Goal: Task Accomplishment & Management: Manage account settings

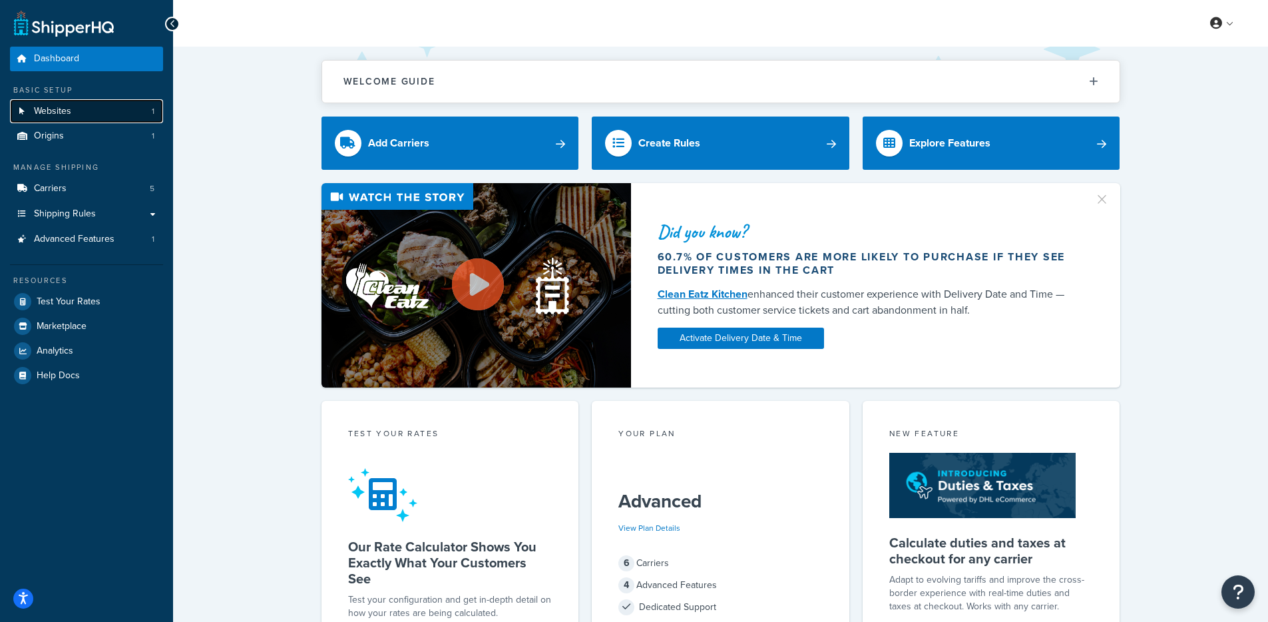
click at [50, 116] on span "Websites" at bounding box center [52, 111] width 37 height 11
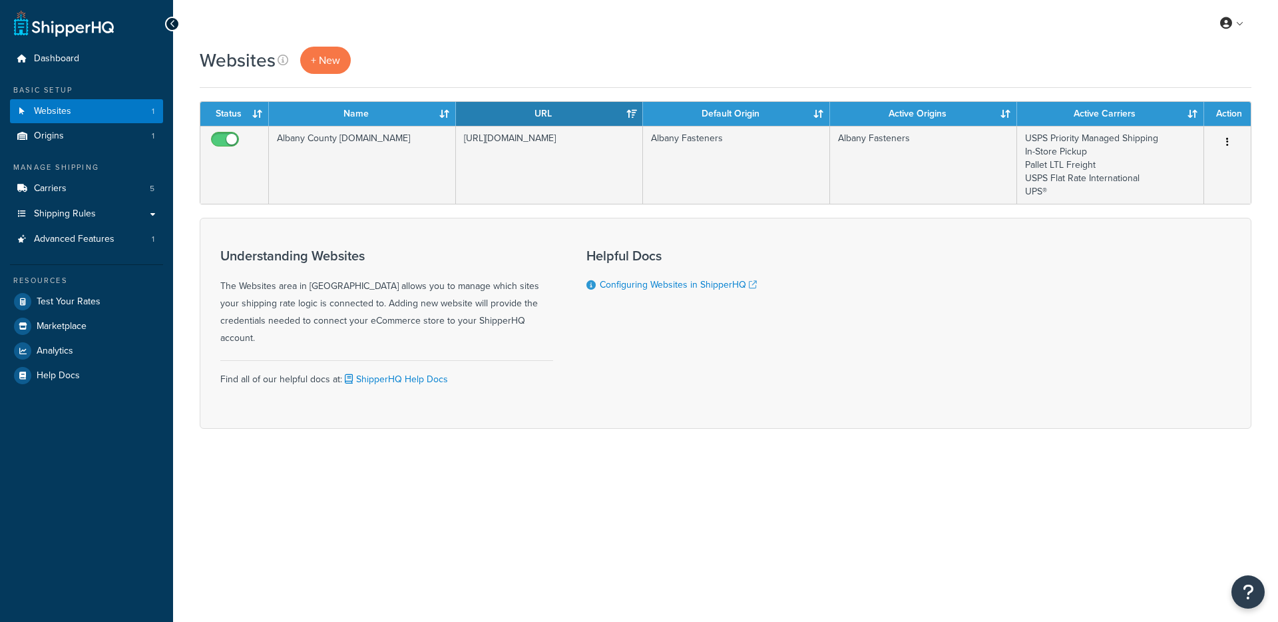
click at [1125, 125] on body "$ lb mi in %m/%d/%Y en-US false false false false true ShipperHQ Dashboard - Ma…" at bounding box center [639, 311] width 1278 height 622
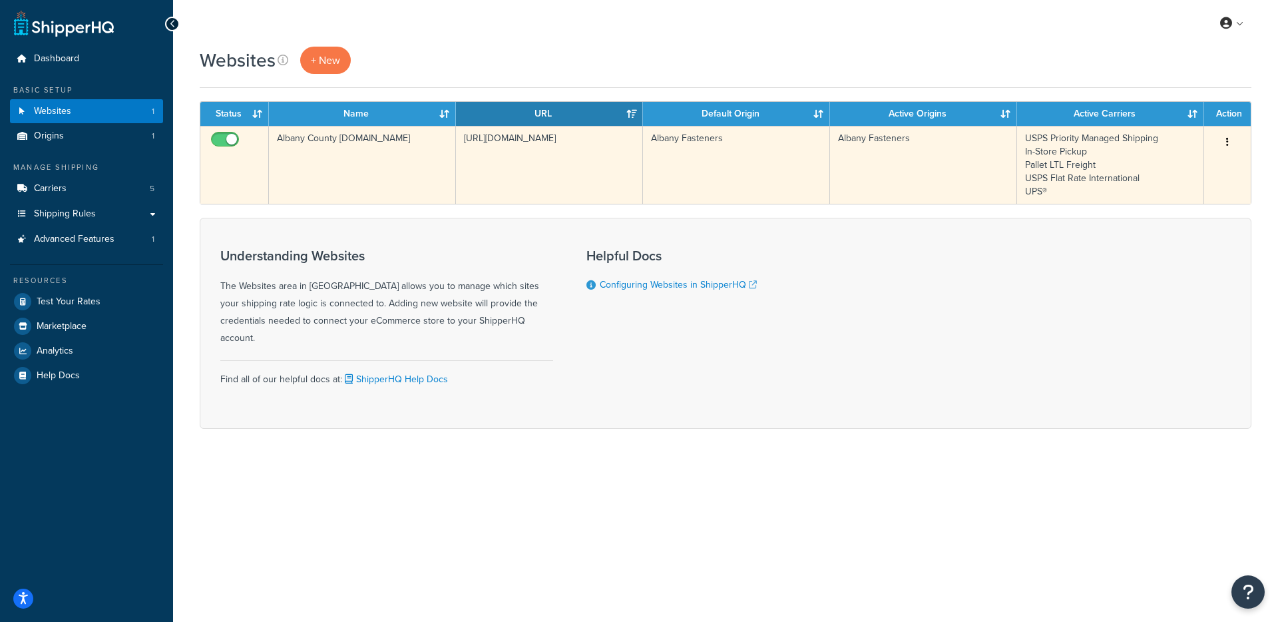
click at [640, 167] on td "[URL][DOMAIN_NAME]" at bounding box center [549, 165] width 187 height 78
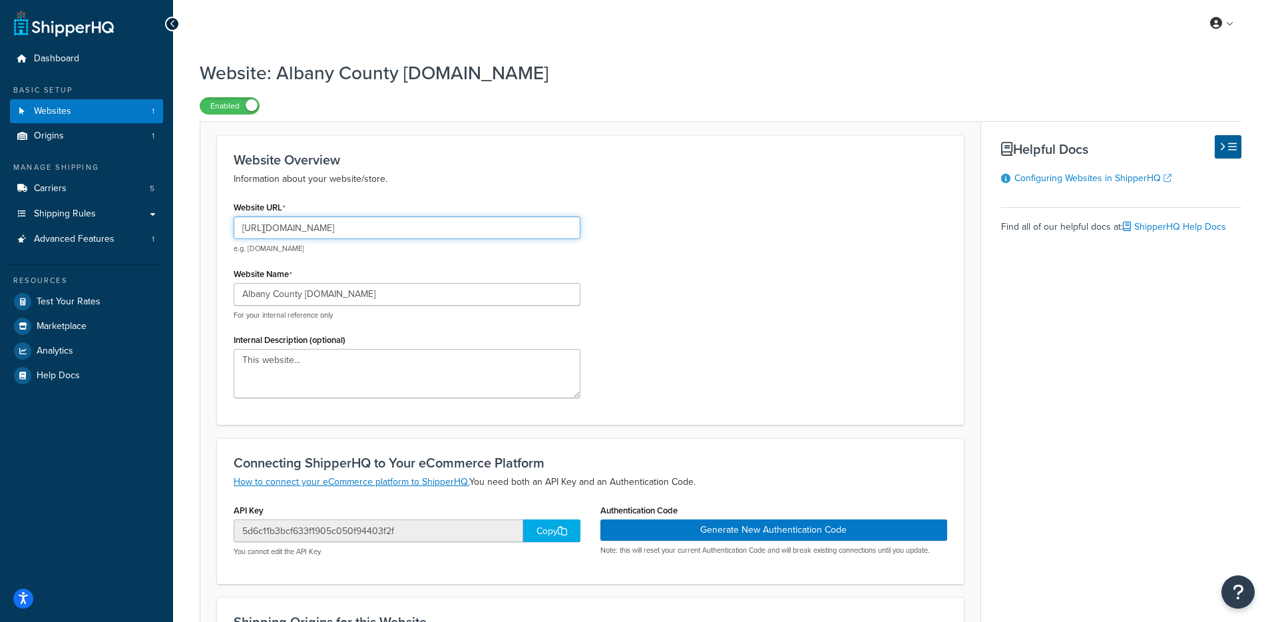
drag, startPoint x: 454, startPoint y: 238, endPoint x: 294, endPoint y: 231, distance: 159.9
click at [294, 231] on input "https://www.albanycountyfasteners.com/" at bounding box center [407, 227] width 347 height 23
click at [103, 349] on link "Analytics" at bounding box center [86, 351] width 153 height 24
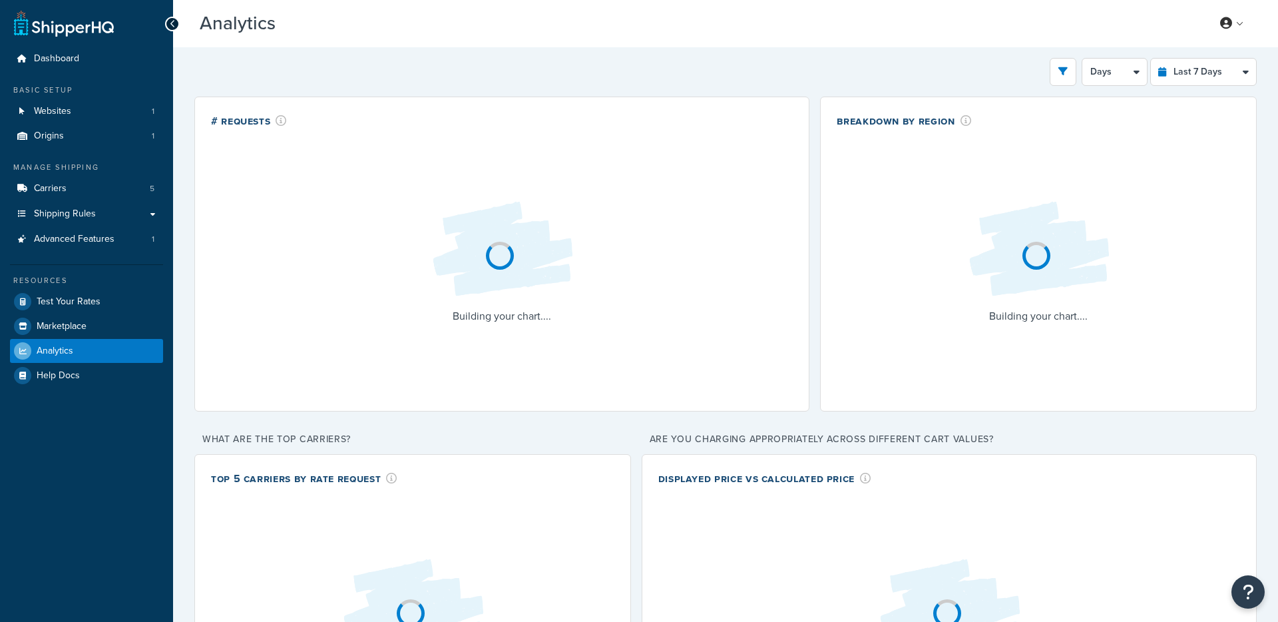
select select "last_7_days"
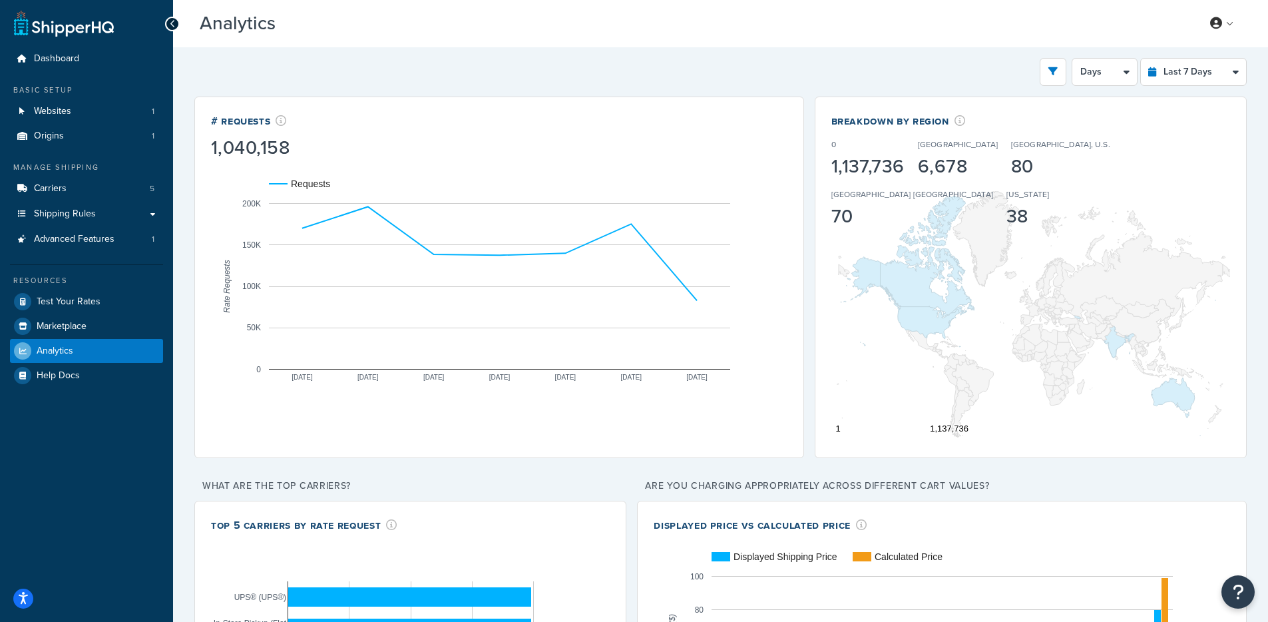
click at [826, 64] on div "Filters Website Albany County Fasteners.com Destination United States United Ki…" at bounding box center [720, 72] width 1052 height 28
click at [57, 108] on span "Websites" at bounding box center [52, 111] width 37 height 11
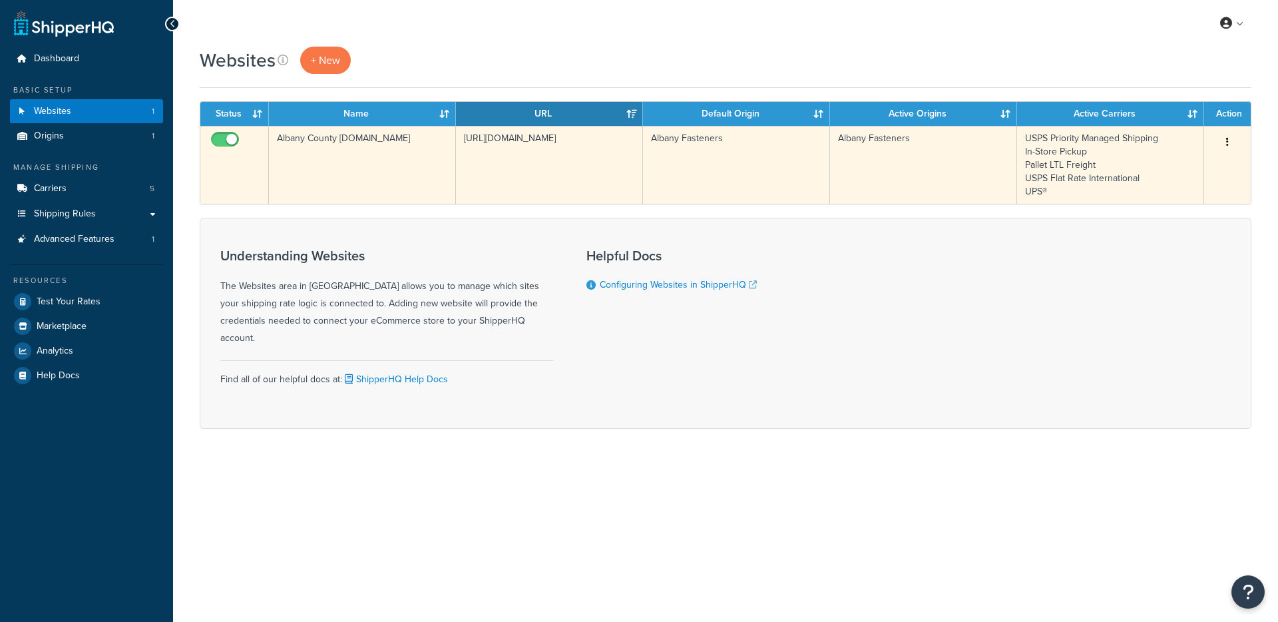
click at [367, 184] on td "Albany County Fasteners.com" at bounding box center [362, 165] width 187 height 78
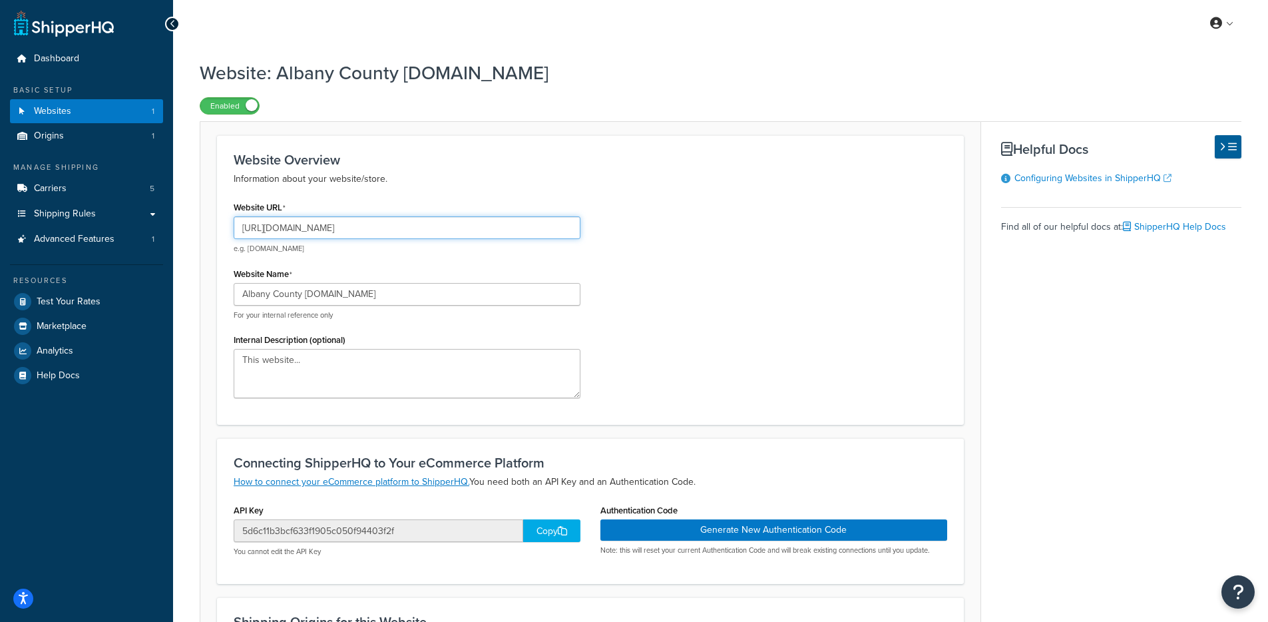
drag, startPoint x: 395, startPoint y: 231, endPoint x: 295, endPoint y: 228, distance: 100.6
click at [292, 228] on input "[URL][DOMAIN_NAME]" at bounding box center [407, 227] width 347 height 23
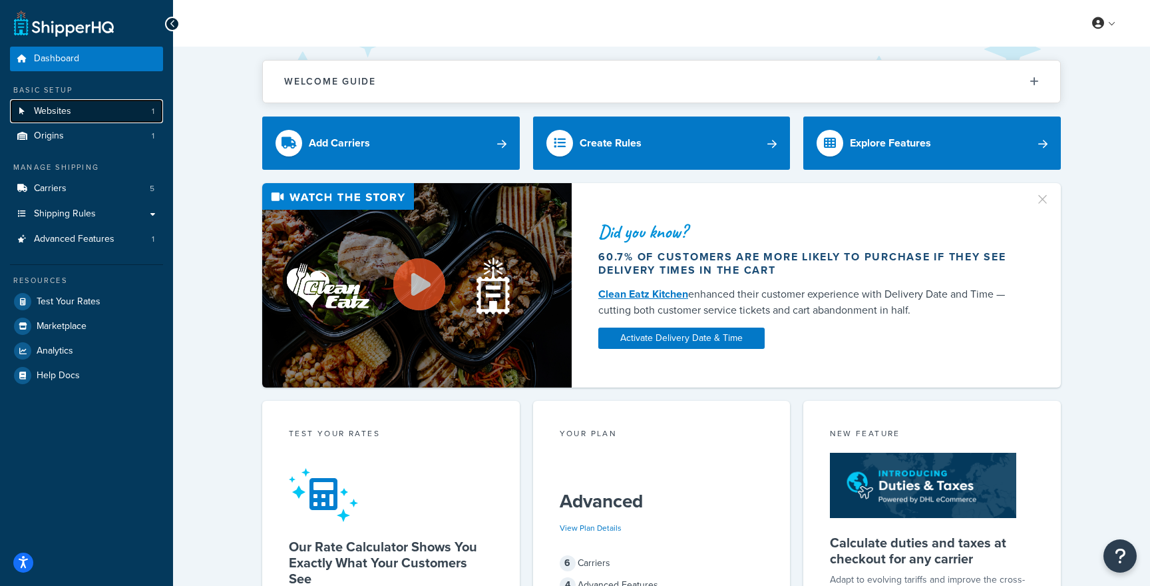
click at [136, 121] on link "Websites 1" at bounding box center [86, 111] width 153 height 25
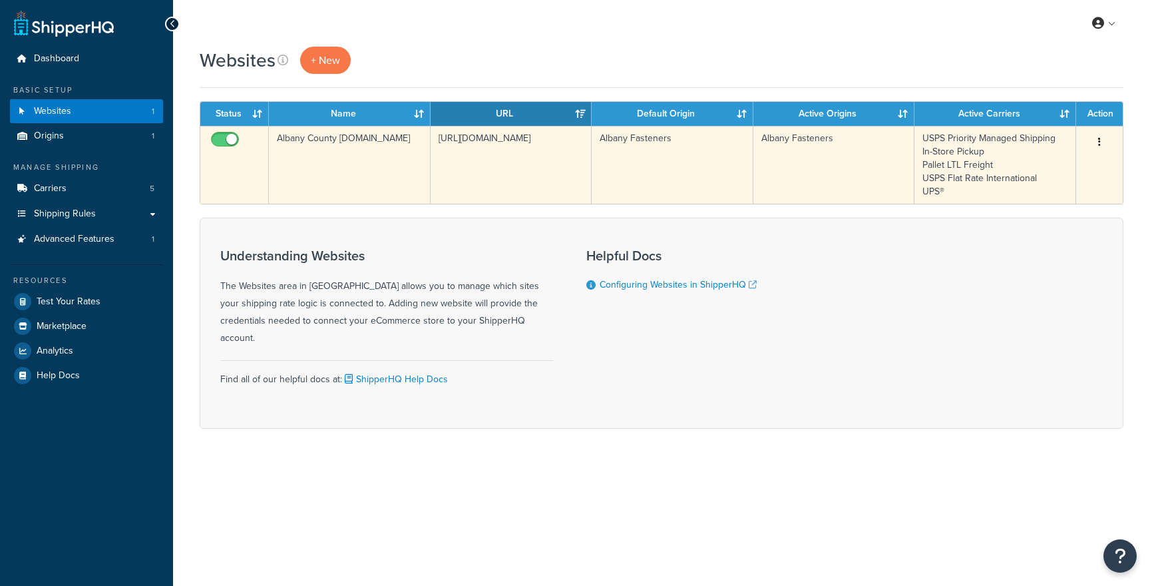
click at [353, 142] on td "Albany County [DOMAIN_NAME]" at bounding box center [350, 165] width 162 height 78
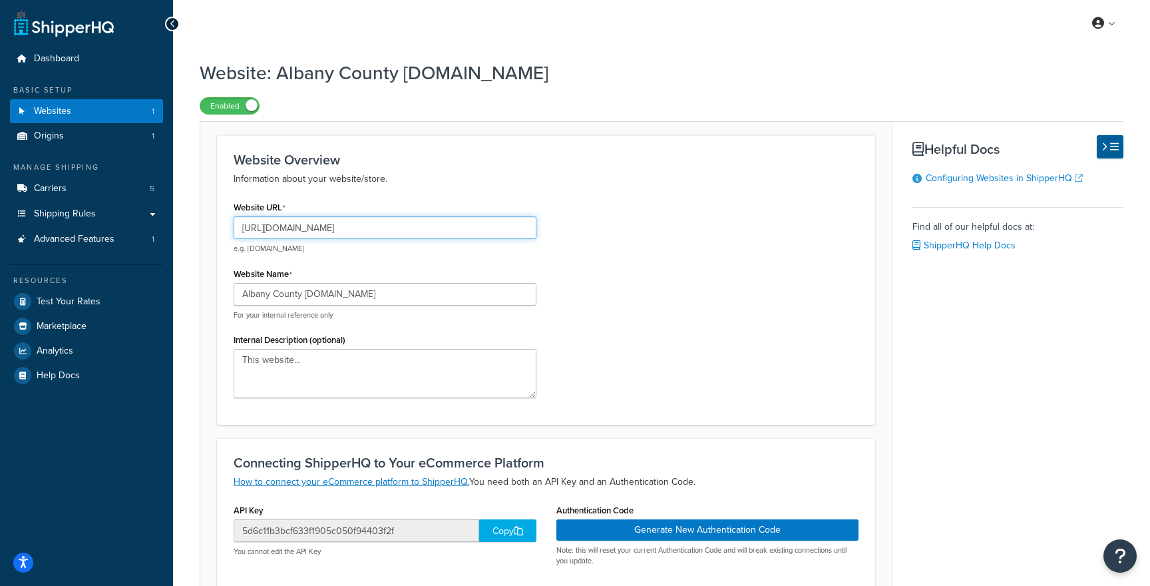
drag, startPoint x: 434, startPoint y: 230, endPoint x: 296, endPoint y: 226, distance: 137.8
click at [296, 226] on input "https://www.albanycountyfasteners.com/" at bounding box center [385, 227] width 303 height 23
drag, startPoint x: 293, startPoint y: 226, endPoint x: 435, endPoint y: 227, distance: 142.4
click at [436, 228] on input "https://www.albanycountyfasteners.com/" at bounding box center [385, 227] width 303 height 23
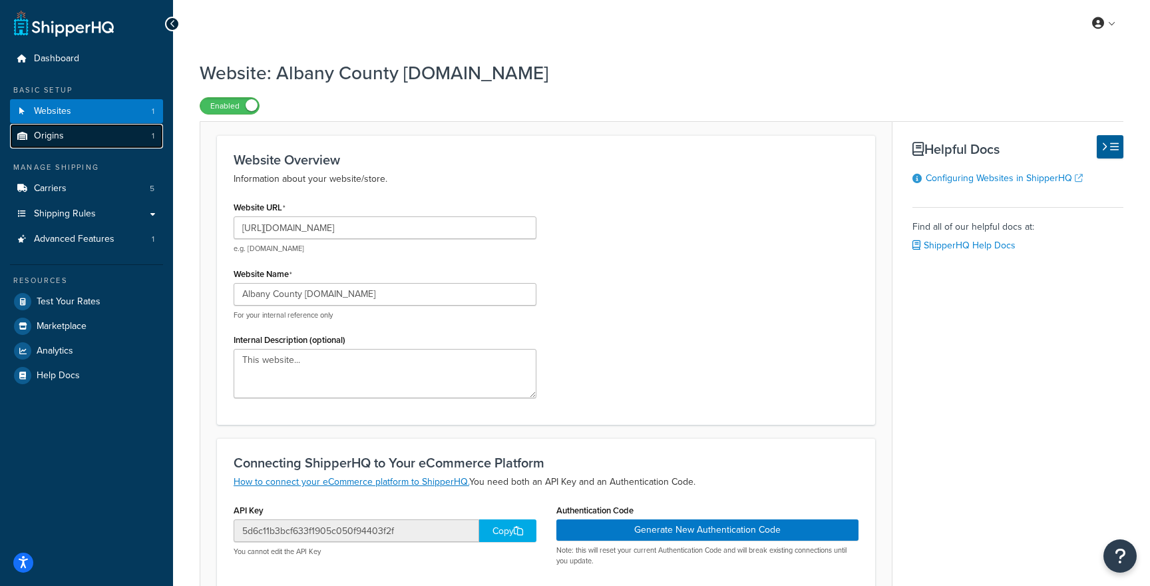
click at [89, 134] on link "Origins 1" at bounding box center [86, 136] width 153 height 25
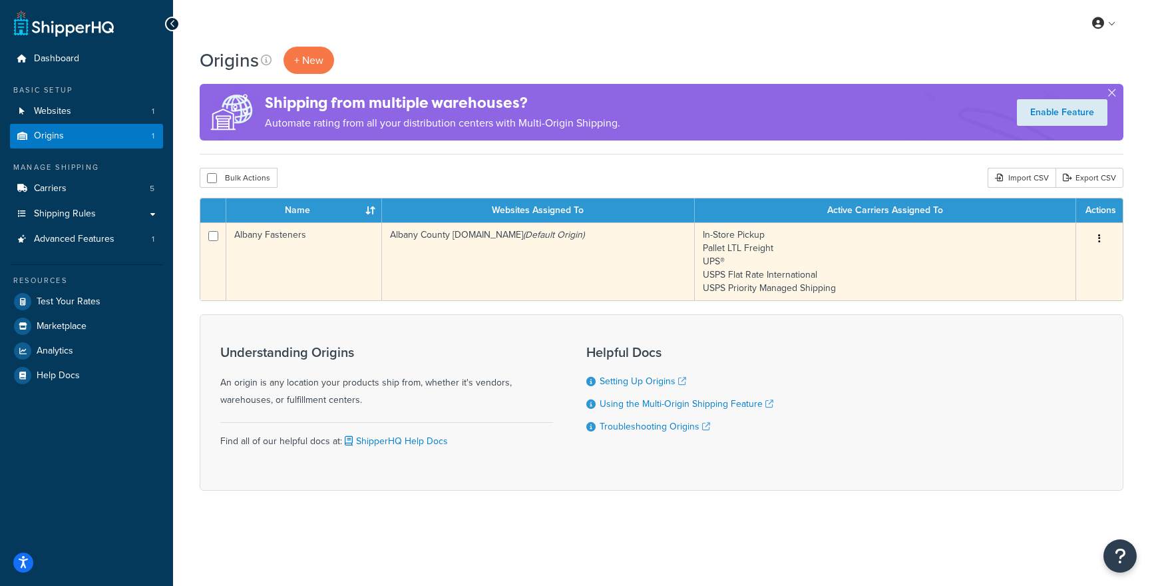
click at [447, 258] on td "Albany County [DOMAIN_NAME] (Default Origin)" at bounding box center [538, 261] width 313 height 78
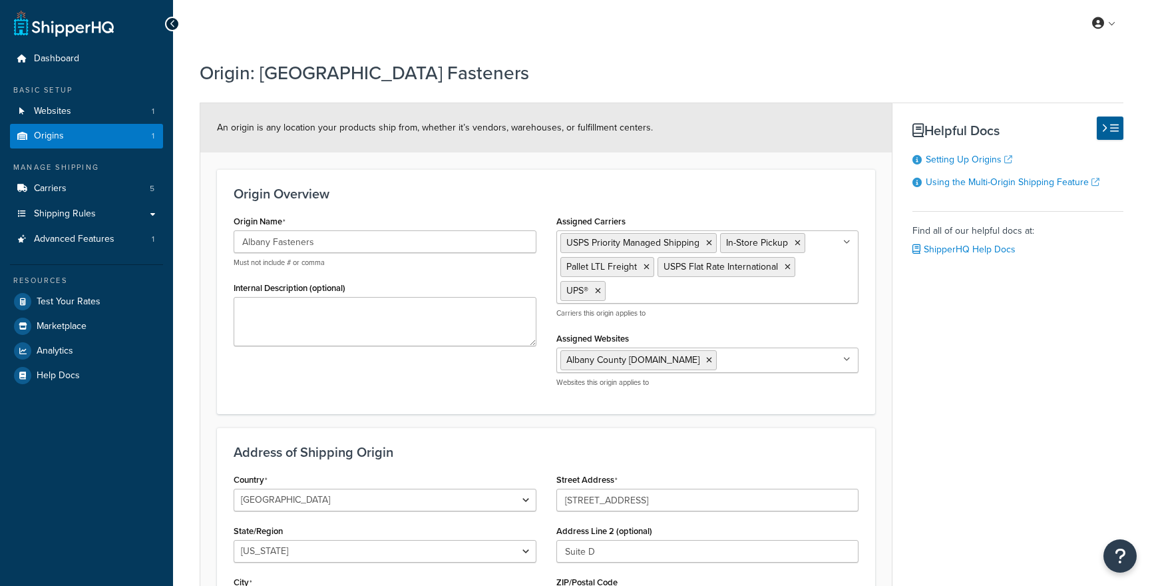
select select "30"
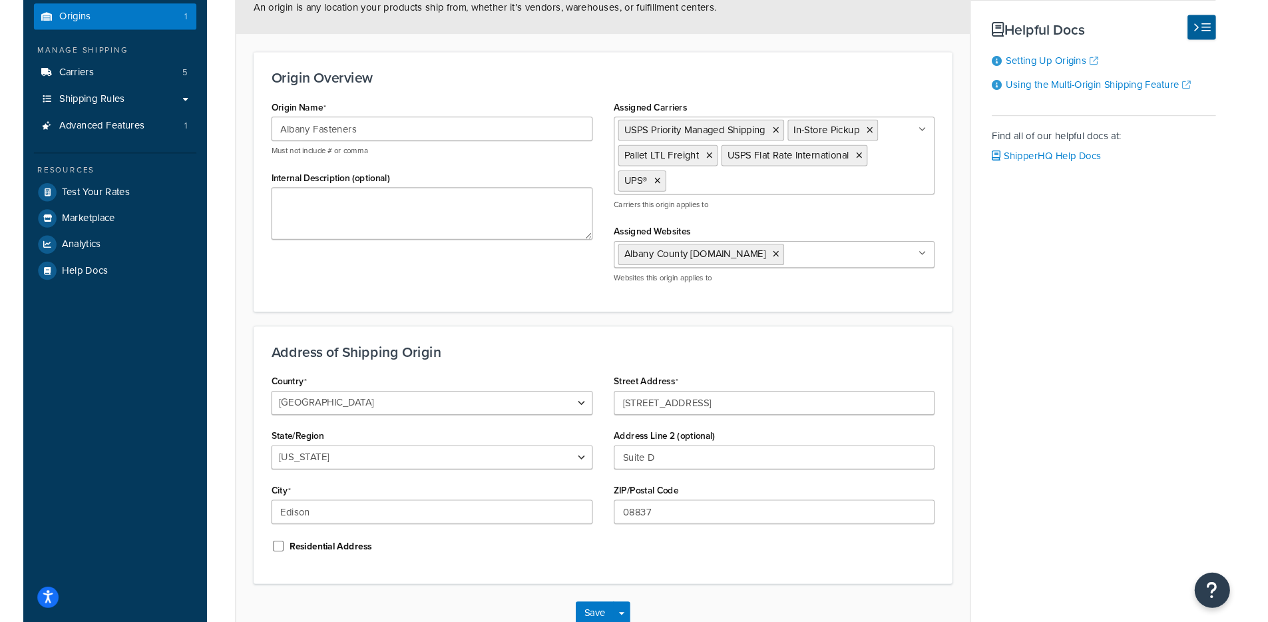
scroll to position [126, 0]
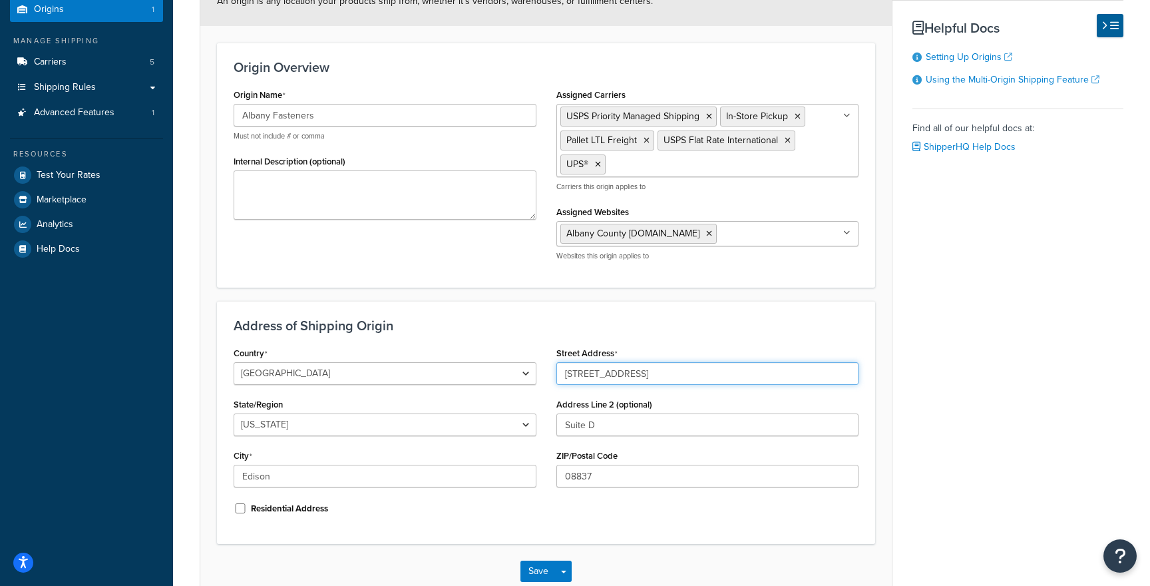
click at [654, 371] on input "100 Newfield Ave" at bounding box center [707, 373] width 303 height 23
click at [453, 463] on div "City Edison" at bounding box center [385, 466] width 303 height 41
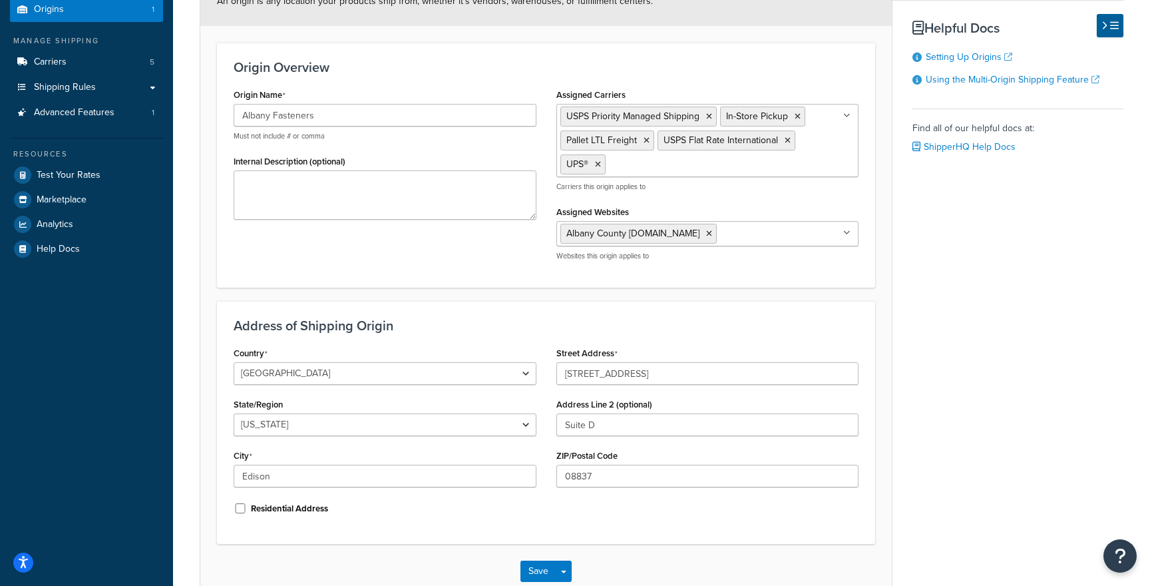
click at [452, 463] on div "City Edison" at bounding box center [385, 466] width 303 height 41
click at [433, 472] on input "Edison" at bounding box center [385, 476] width 303 height 23
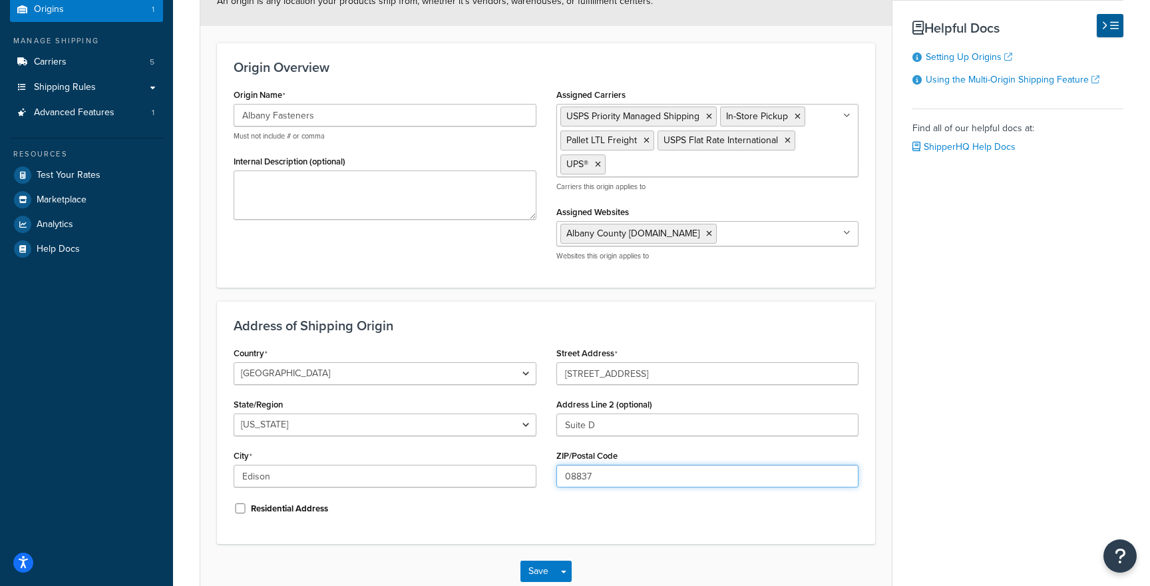
click at [604, 473] on input "08837" at bounding box center [707, 476] width 303 height 23
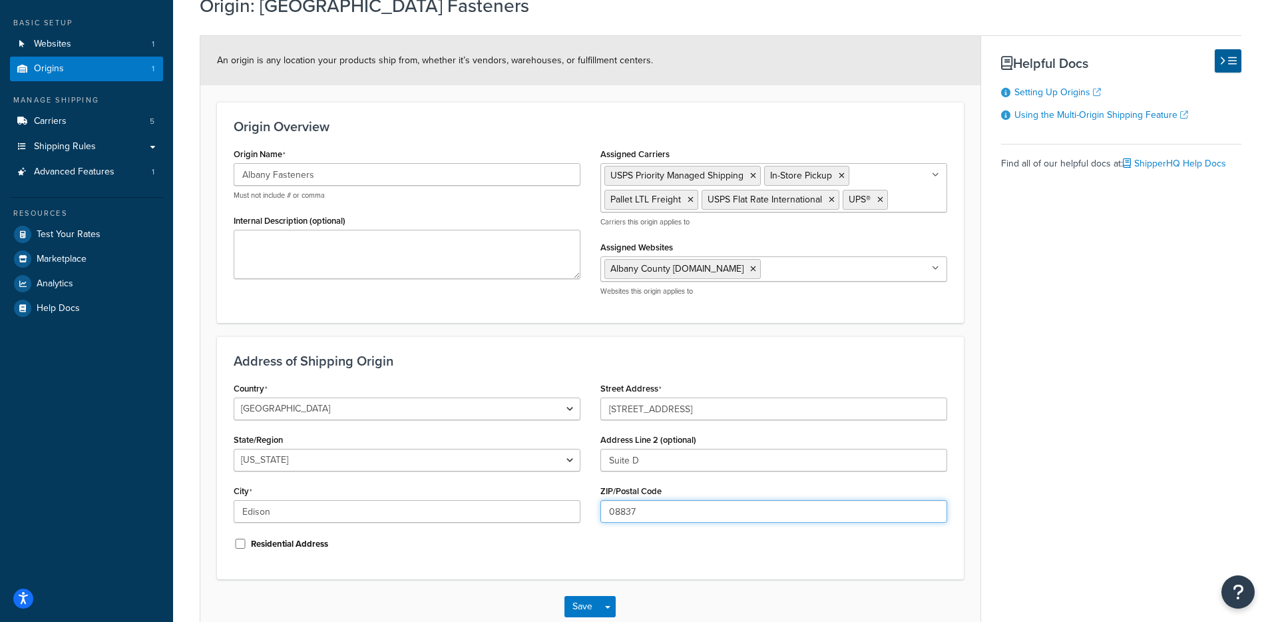
scroll to position [0, 0]
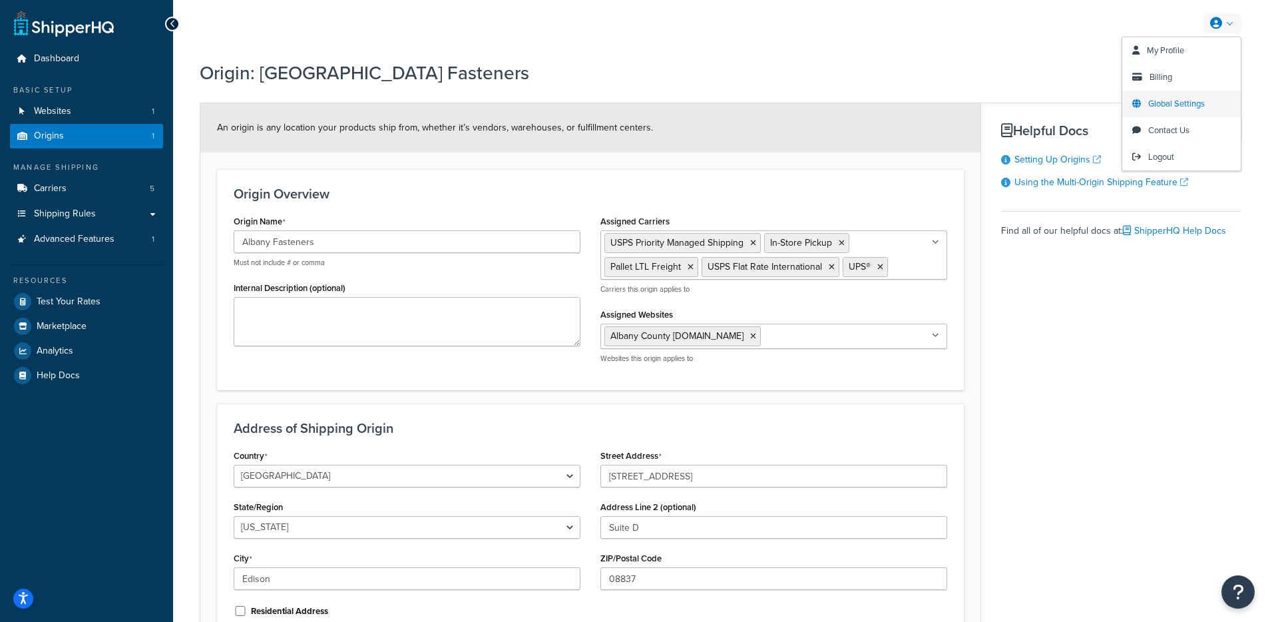
click at [1149, 101] on span "Global Settings" at bounding box center [1176, 103] width 57 height 13
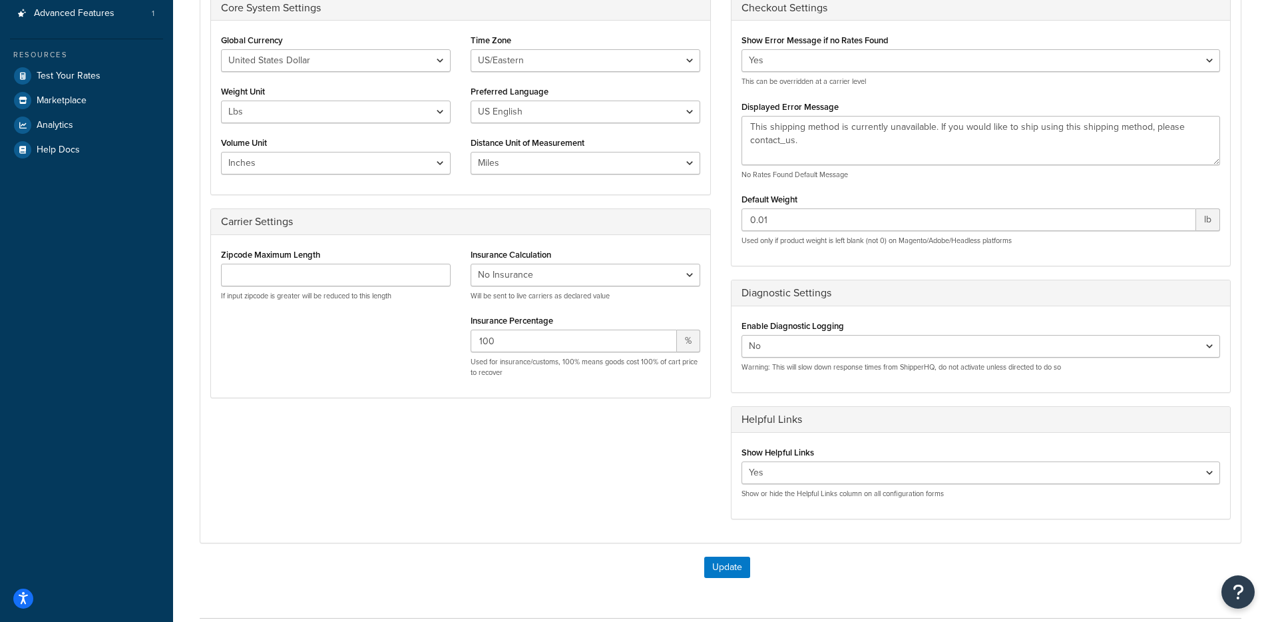
scroll to position [335, 0]
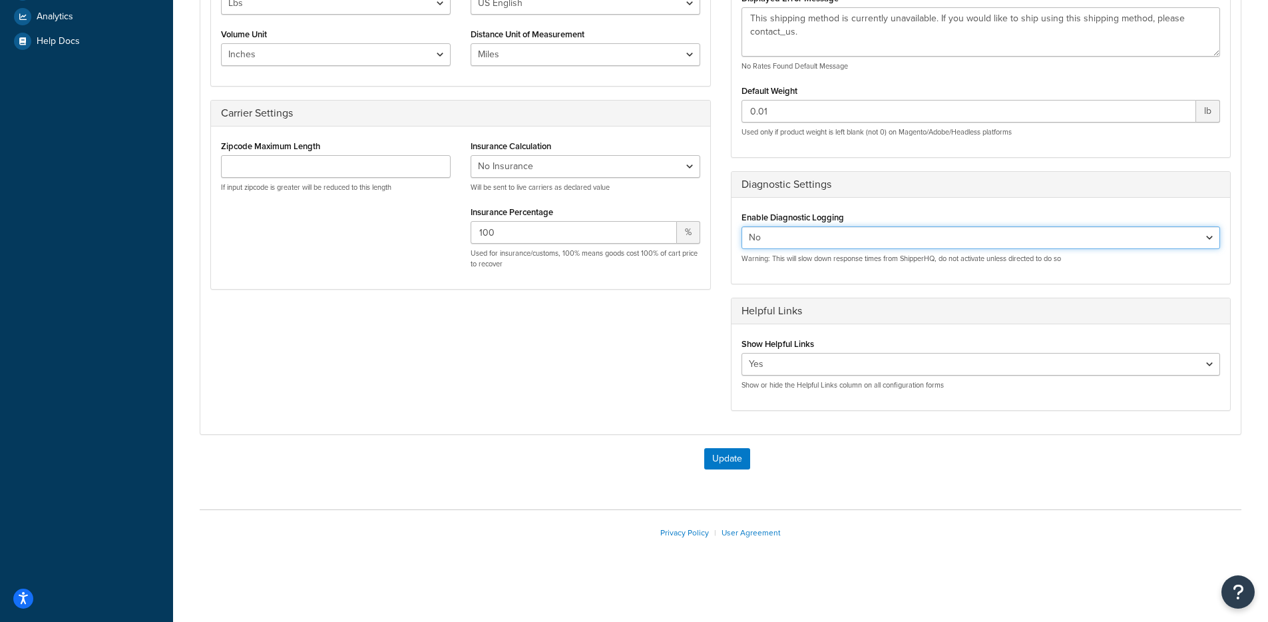
click at [807, 237] on select "Yes No" at bounding box center [980, 237] width 479 height 23
select select "true"
click at [741, 226] on select "Yes No" at bounding box center [980, 237] width 479 height 23
click at [713, 457] on button "Update" at bounding box center [727, 458] width 46 height 21
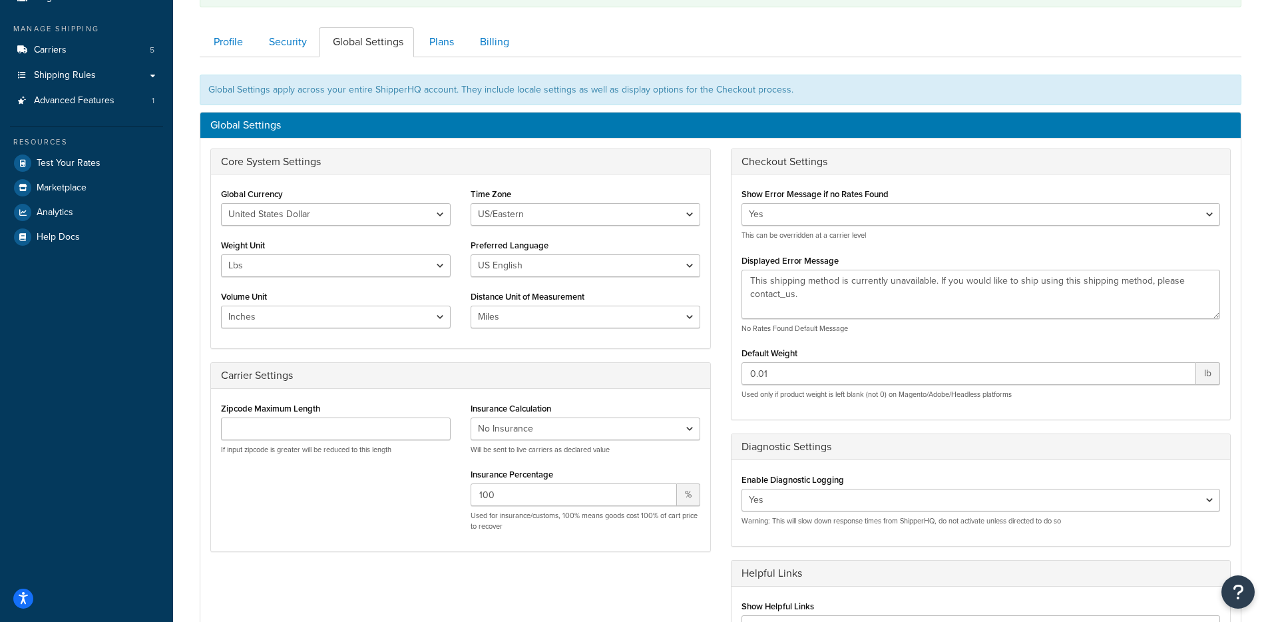
scroll to position [295, 0]
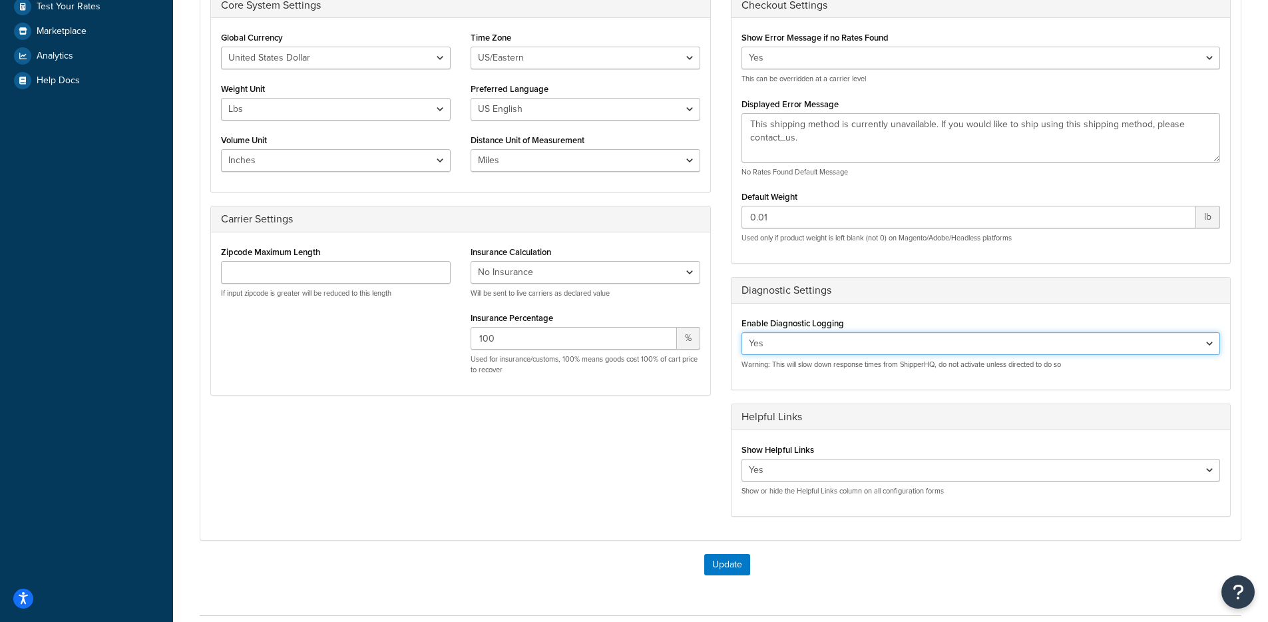
click at [833, 345] on select "Yes No" at bounding box center [980, 343] width 479 height 23
select select "false"
click at [741, 332] on select "Yes No" at bounding box center [980, 343] width 479 height 23
click at [726, 564] on button "Update" at bounding box center [727, 564] width 46 height 21
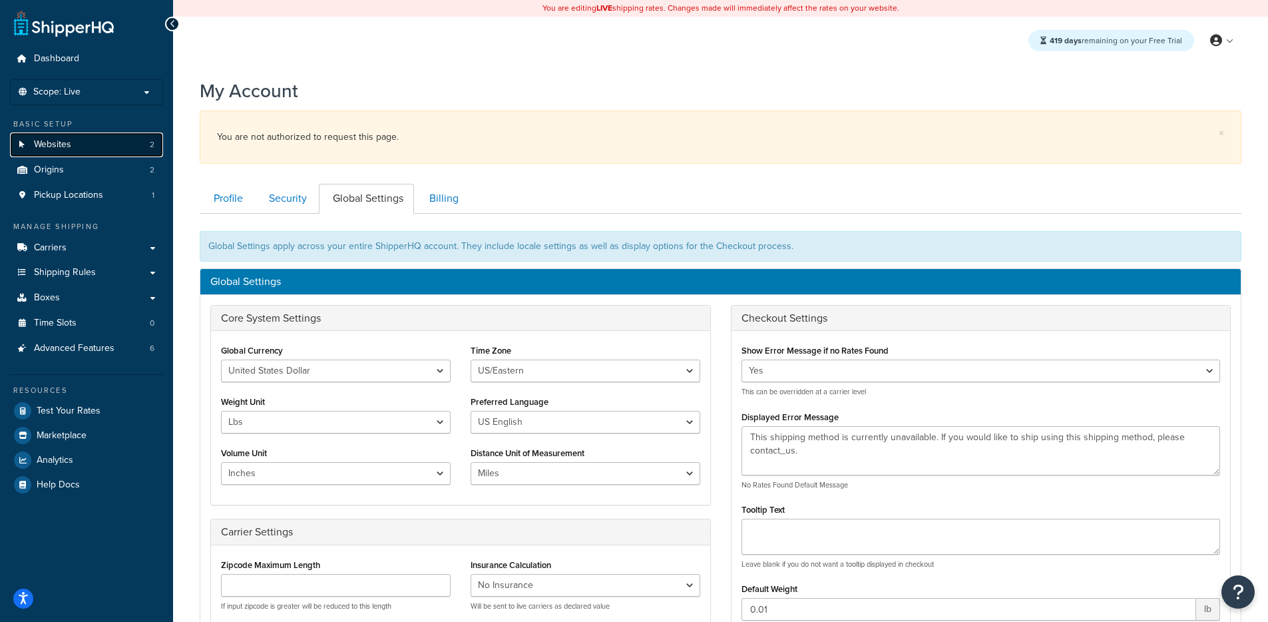
click at [77, 148] on link "Websites 2" at bounding box center [86, 144] width 153 height 25
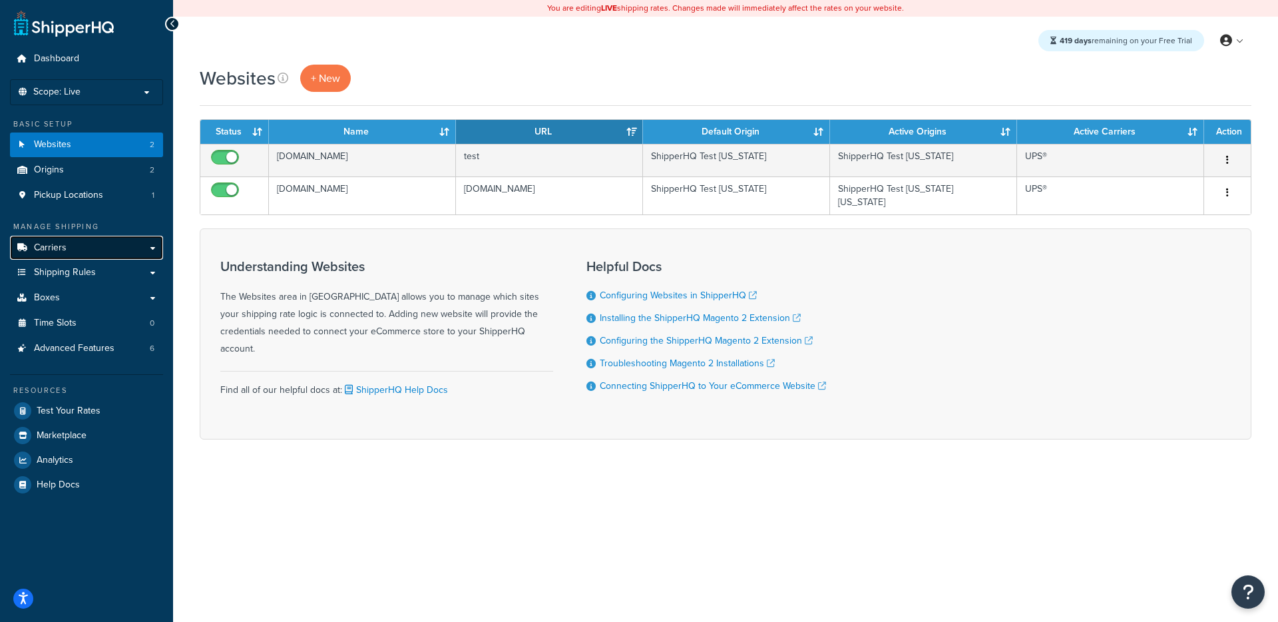
click at [85, 252] on link "Carriers" at bounding box center [86, 248] width 153 height 25
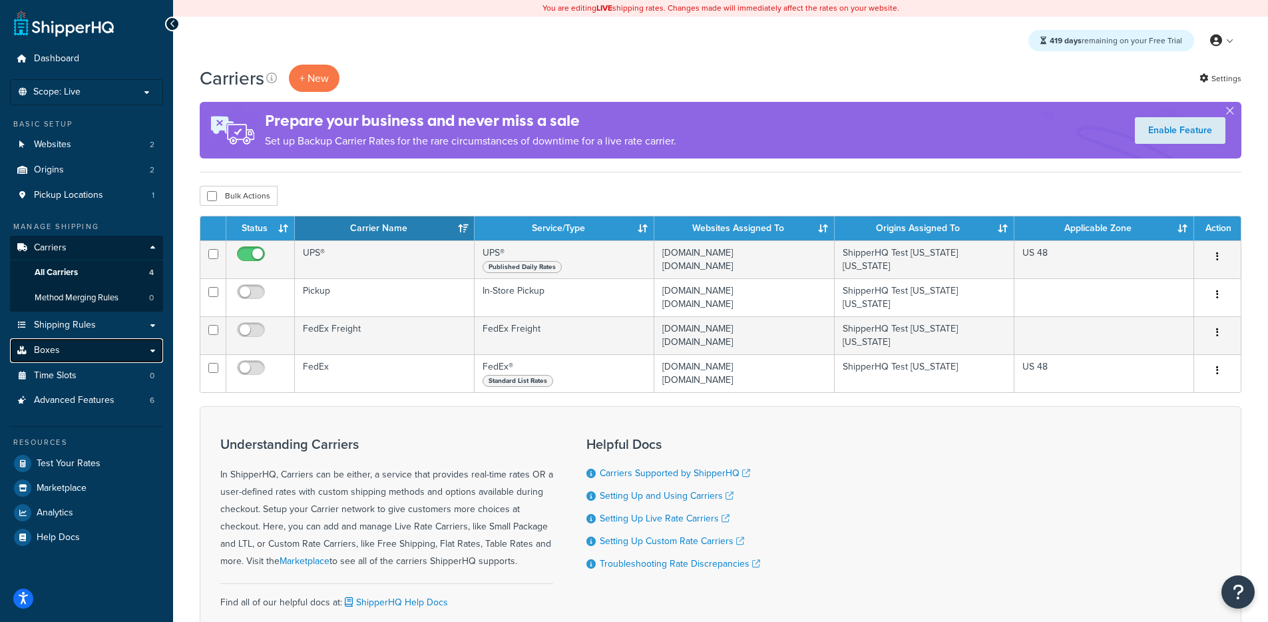
click at [112, 351] on link "Boxes" at bounding box center [86, 350] width 153 height 25
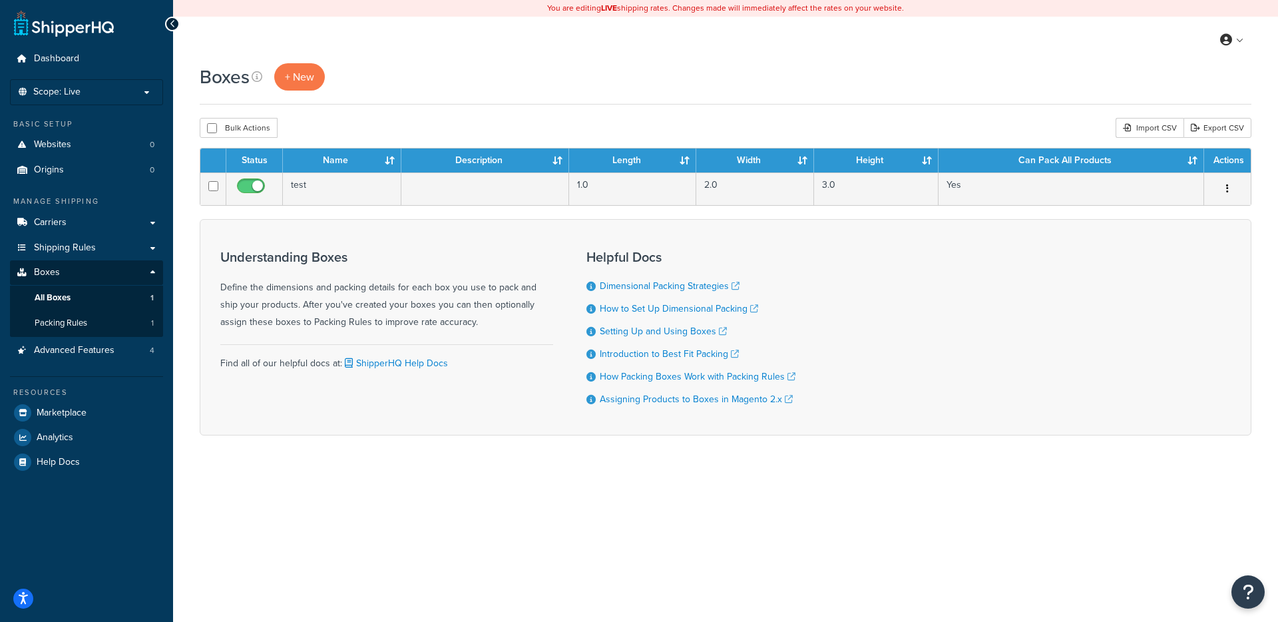
click at [739, 442] on div "Boxes + New Bulk Actions Duplicate Delete Import CSV Export CSV Contact Us Send…" at bounding box center [725, 272] width 1105 height 419
drag, startPoint x: 395, startPoint y: 255, endPoint x: 365, endPoint y: 255, distance: 29.3
click at [394, 255] on h3 "Understanding Boxes" at bounding box center [386, 257] width 333 height 15
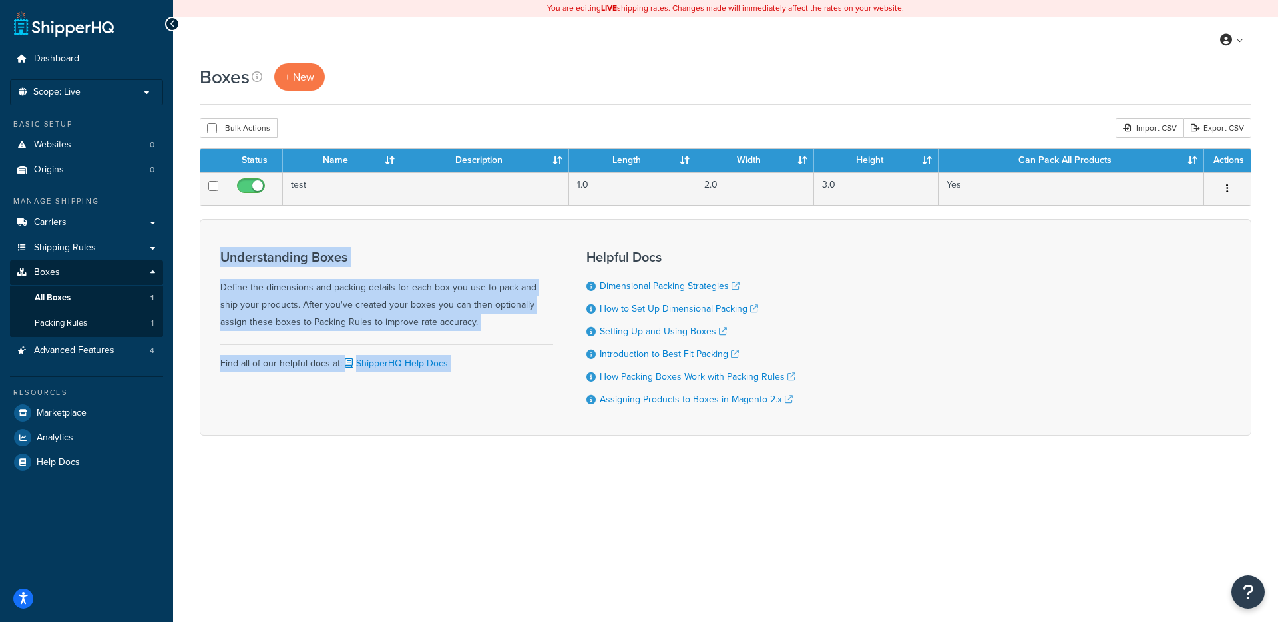
drag, startPoint x: 292, startPoint y: 241, endPoint x: 683, endPoint y: 252, distance: 390.8
click at [677, 249] on div "Understanding Boxes Define the dimensions and packing details for each box you …" at bounding box center [726, 327] width 1052 height 216
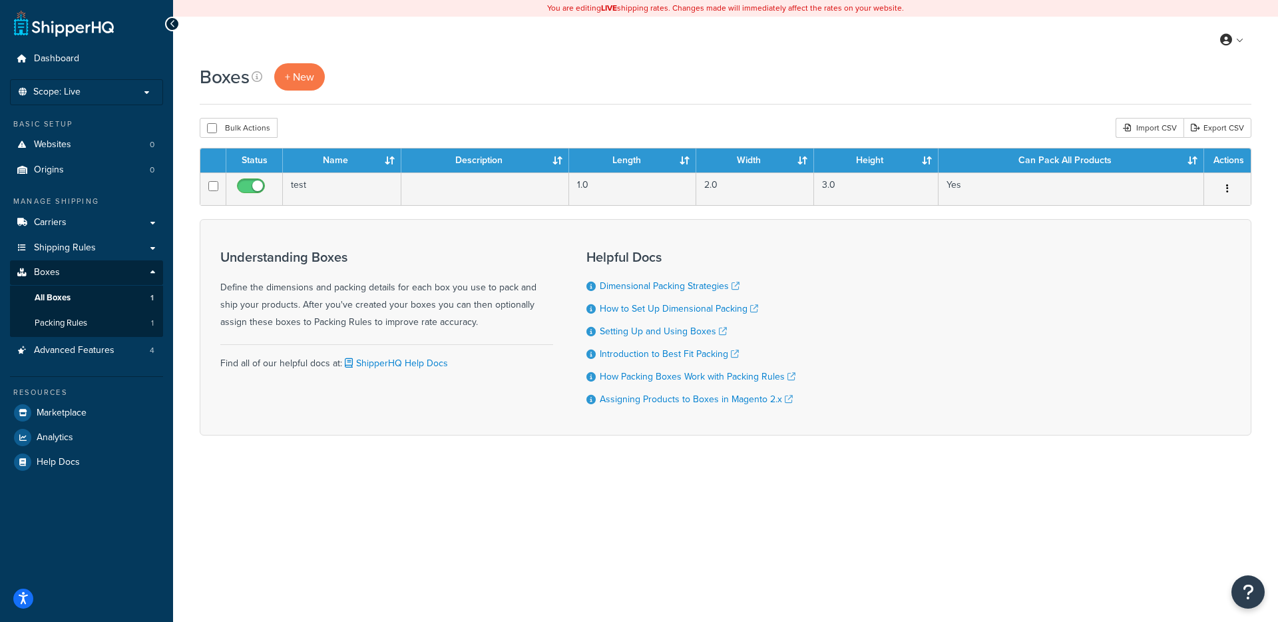
click at [683, 253] on h3 "Helpful Docs" at bounding box center [690, 257] width 209 height 15
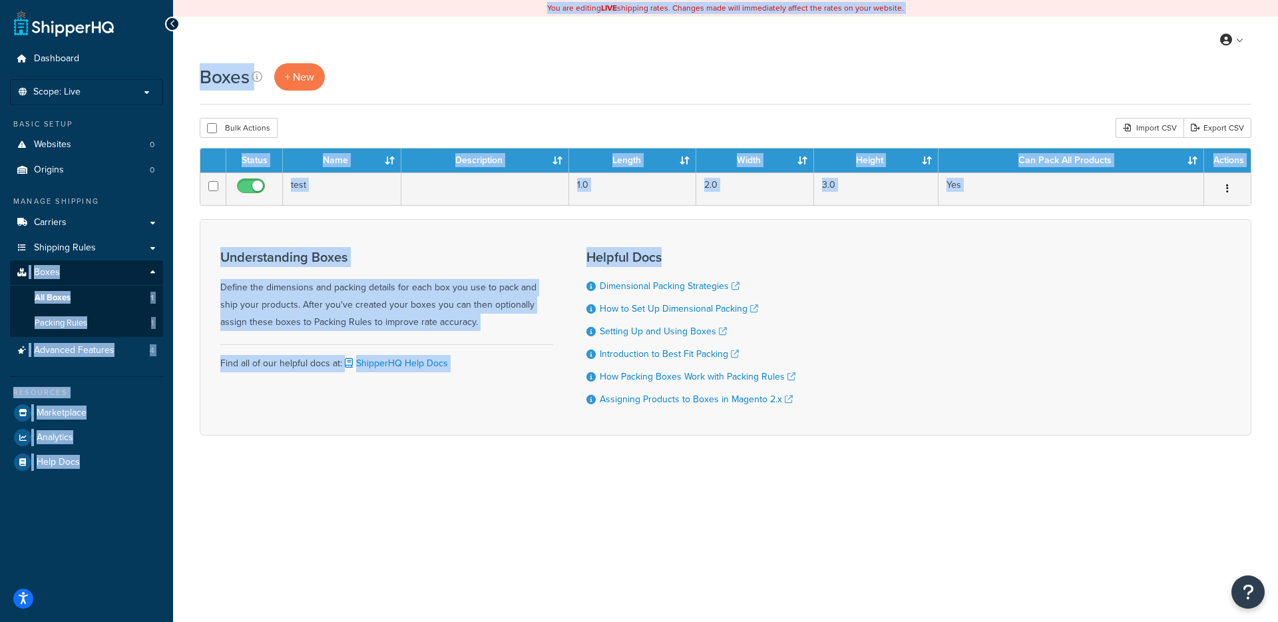
drag, startPoint x: 685, startPoint y: 258, endPoint x: 49, endPoint y: 260, distance: 636.3
click at [5, 256] on div "Dashboard Scope: Live Development Integration Test Basic Setup Websites 0 Origi…" at bounding box center [639, 311] width 1278 height 622
drag, startPoint x: 254, startPoint y: 262, endPoint x: 218, endPoint y: 262, distance: 35.9
click at [254, 262] on h3 "Understanding Boxes" at bounding box center [386, 257] width 333 height 15
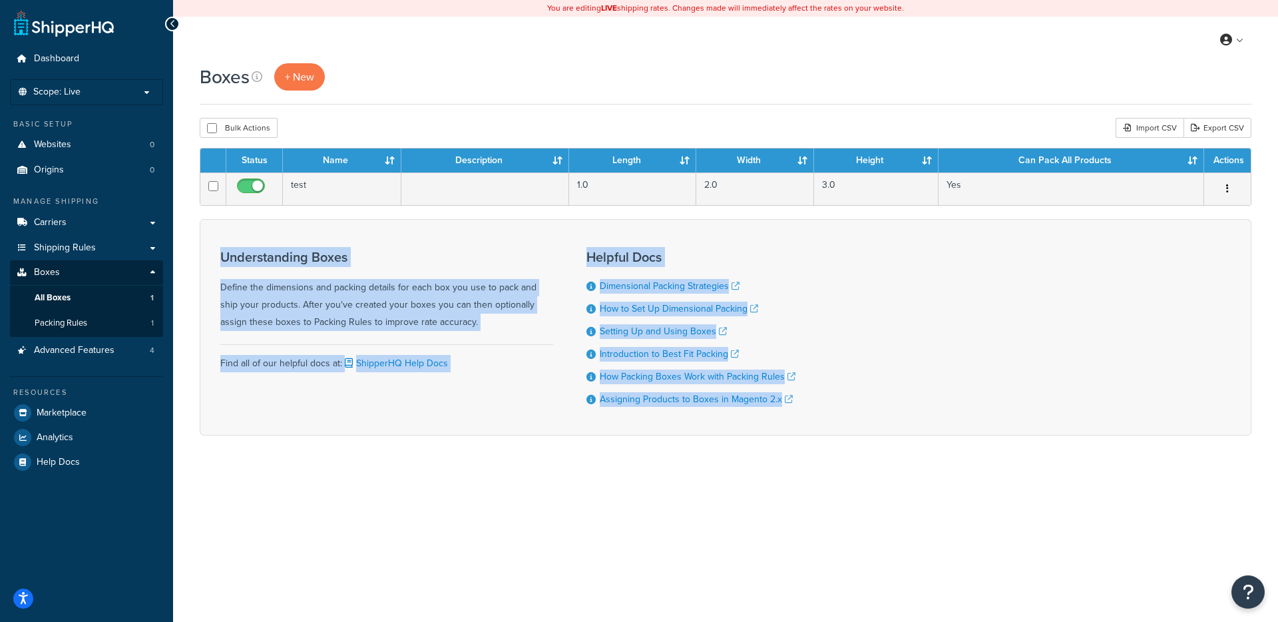
drag, startPoint x: 218, startPoint y: 262, endPoint x: 823, endPoint y: 447, distance: 633.5
click at [823, 447] on div "Boxes + New Bulk Actions Duplicate Delete Import CSV Export CSV Contact Us Send…" at bounding box center [725, 272] width 1105 height 419
drag, startPoint x: 827, startPoint y: 443, endPoint x: 300, endPoint y: 236, distance: 565.9
click at [300, 236] on div "Boxes + New Bulk Actions Duplicate Delete Import CSV Export CSV Contact Us Send…" at bounding box center [725, 272] width 1105 height 419
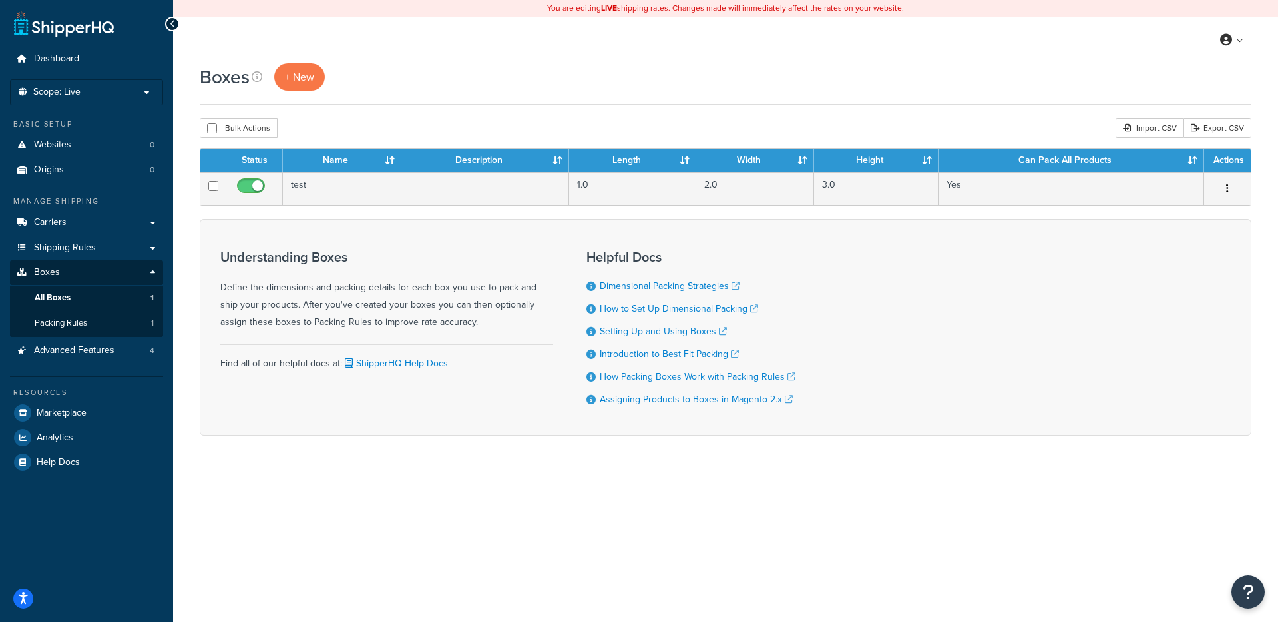
click at [309, 240] on div "Understanding Boxes Define the dimensions and packing details for each box you …" at bounding box center [386, 327] width 333 height 175
click at [74, 146] on link "Websites 0" at bounding box center [86, 144] width 153 height 25
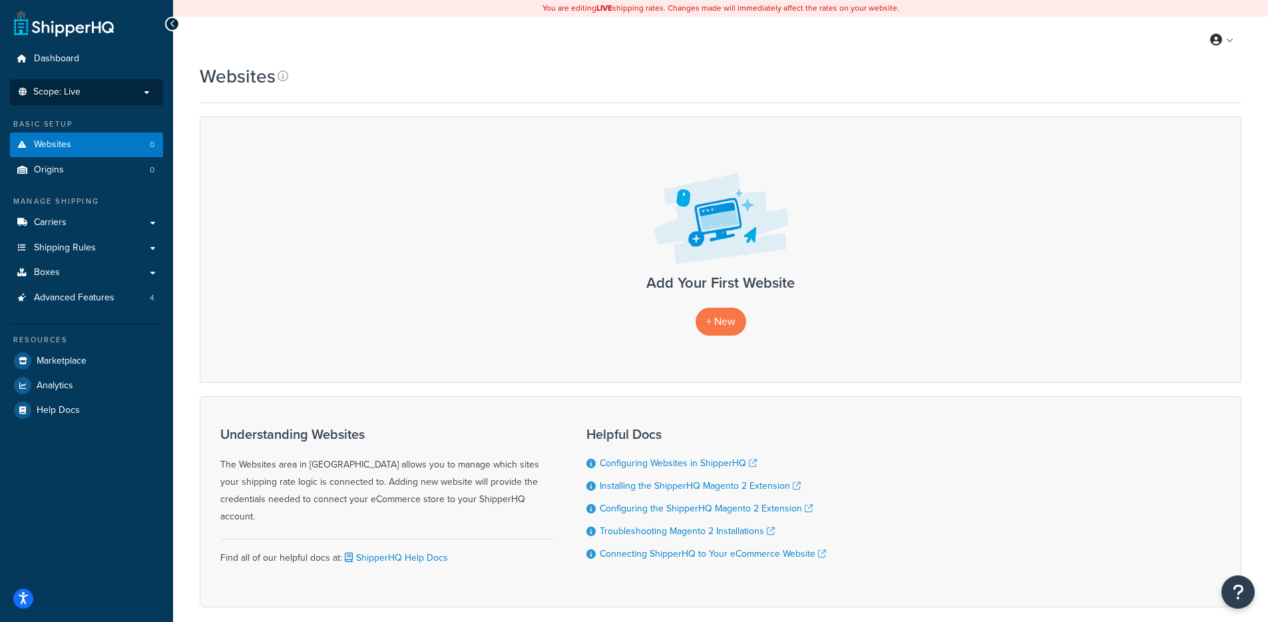
click at [104, 101] on li "Scope: Live Development Integration Test" at bounding box center [86, 92] width 153 height 26
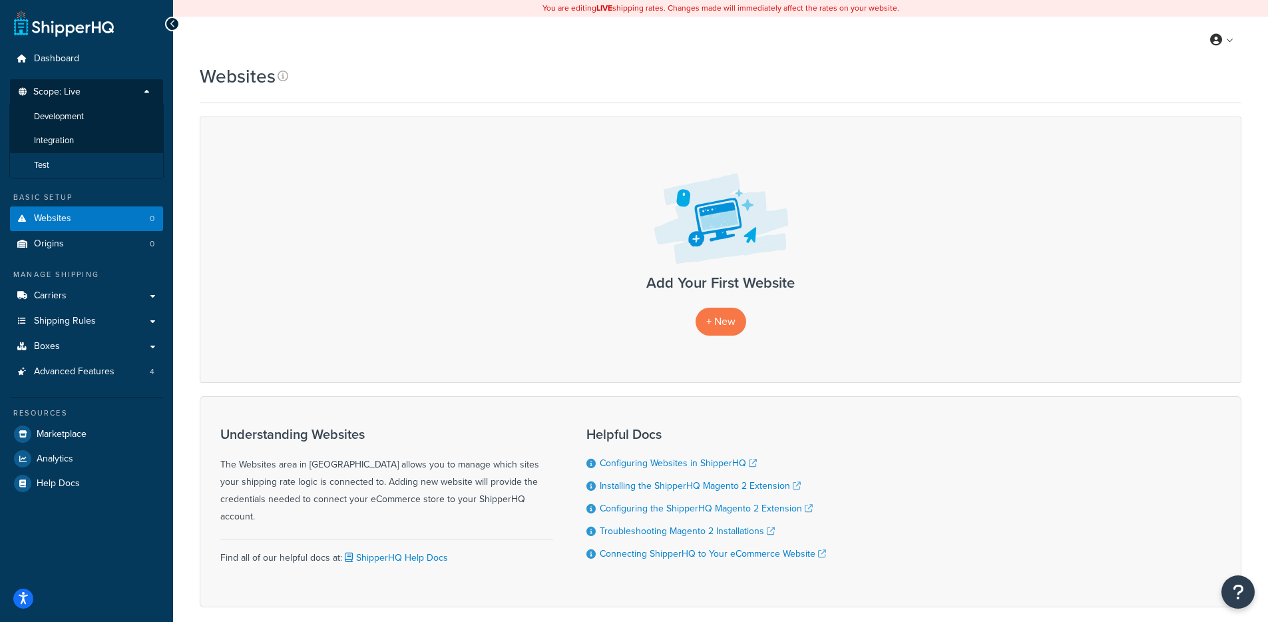
click at [55, 166] on li "Test" at bounding box center [86, 165] width 154 height 25
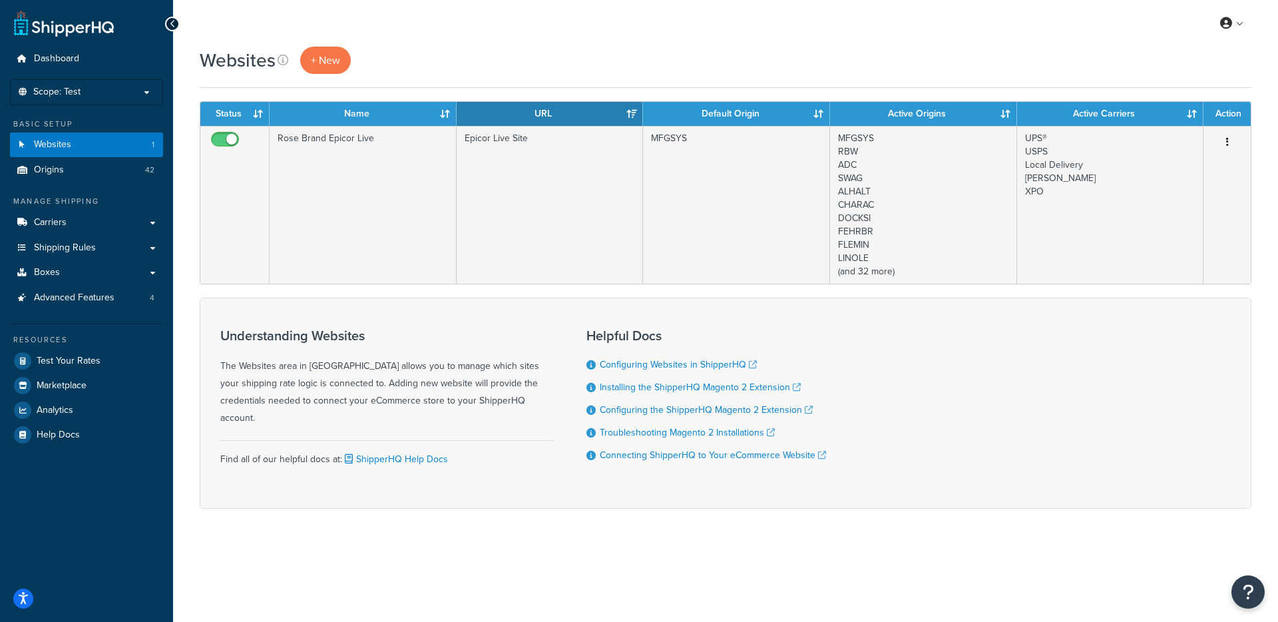
drag, startPoint x: 379, startPoint y: 334, endPoint x: 231, endPoint y: 345, distance: 148.9
click at [231, 345] on div "Understanding Websites The Websites area in ShipperHQ allows you to manage whic…" at bounding box center [386, 377] width 333 height 99
click at [230, 345] on div "Understanding Websites The Websites area in ShipperHQ allows you to manage whic…" at bounding box center [386, 377] width 333 height 99
drag, startPoint x: 228, startPoint y: 336, endPoint x: 382, endPoint y: 343, distance: 153.9
click at [382, 343] on div "Understanding Websites The Websites area in ShipperHQ allows you to manage whic…" at bounding box center [386, 377] width 333 height 99
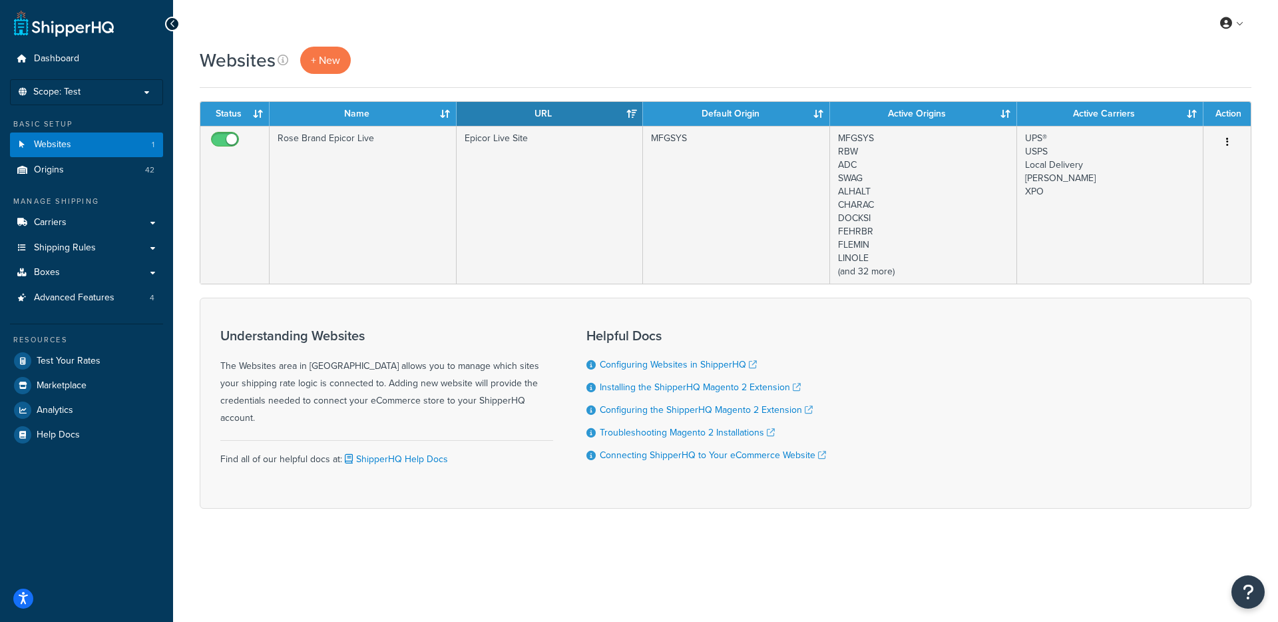
drag, startPoint x: 382, startPoint y: 343, endPoint x: 357, endPoint y: 340, distance: 24.8
click at [381, 343] on div "Understanding Websites The Websites area in ShipperHQ allows you to manage whic…" at bounding box center [386, 377] width 333 height 99
drag, startPoint x: 357, startPoint y: 340, endPoint x: 227, endPoint y: 339, distance: 130.5
click at [228, 339] on h3 "Understanding Websites" at bounding box center [386, 335] width 333 height 15
click at [259, 334] on h3 "Understanding Websites" at bounding box center [386, 335] width 333 height 15
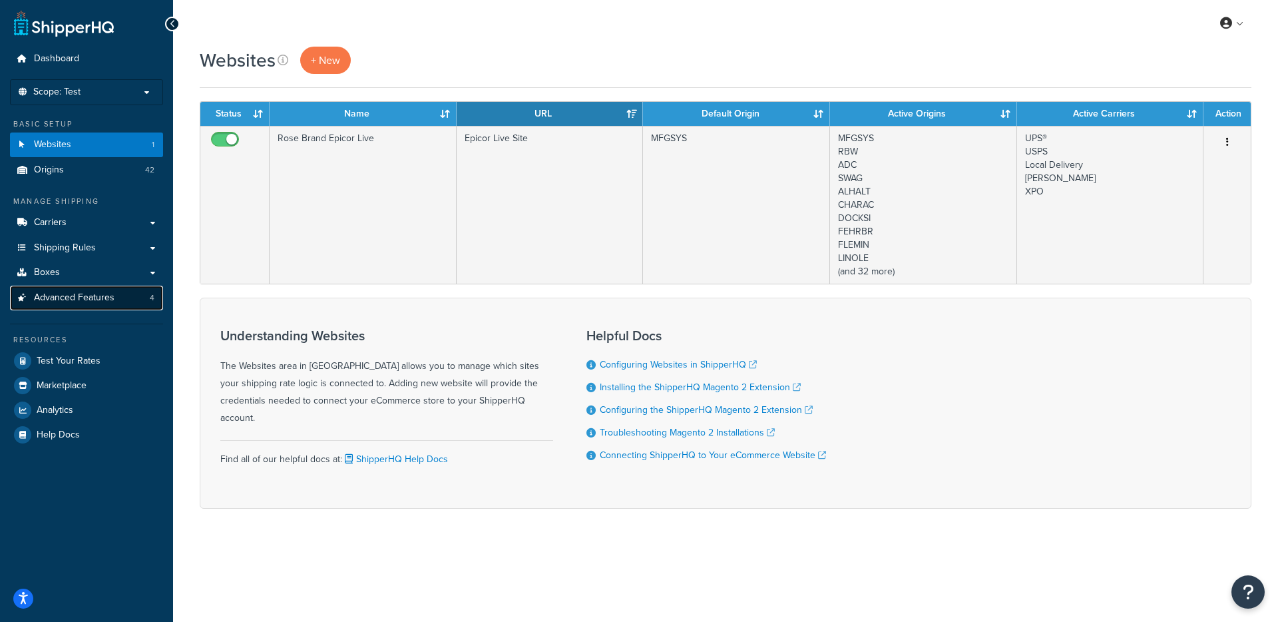
click at [119, 292] on link "Advanced Features 4" at bounding box center [86, 298] width 153 height 25
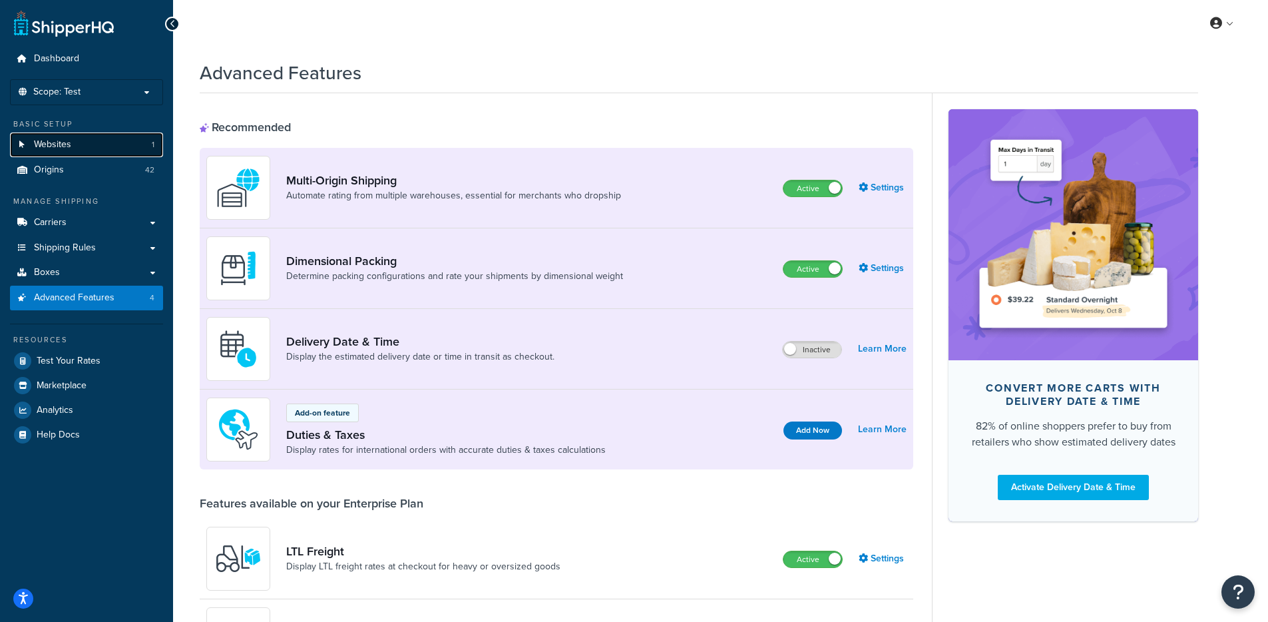
click at [81, 149] on link "Websites 1" at bounding box center [86, 144] width 153 height 25
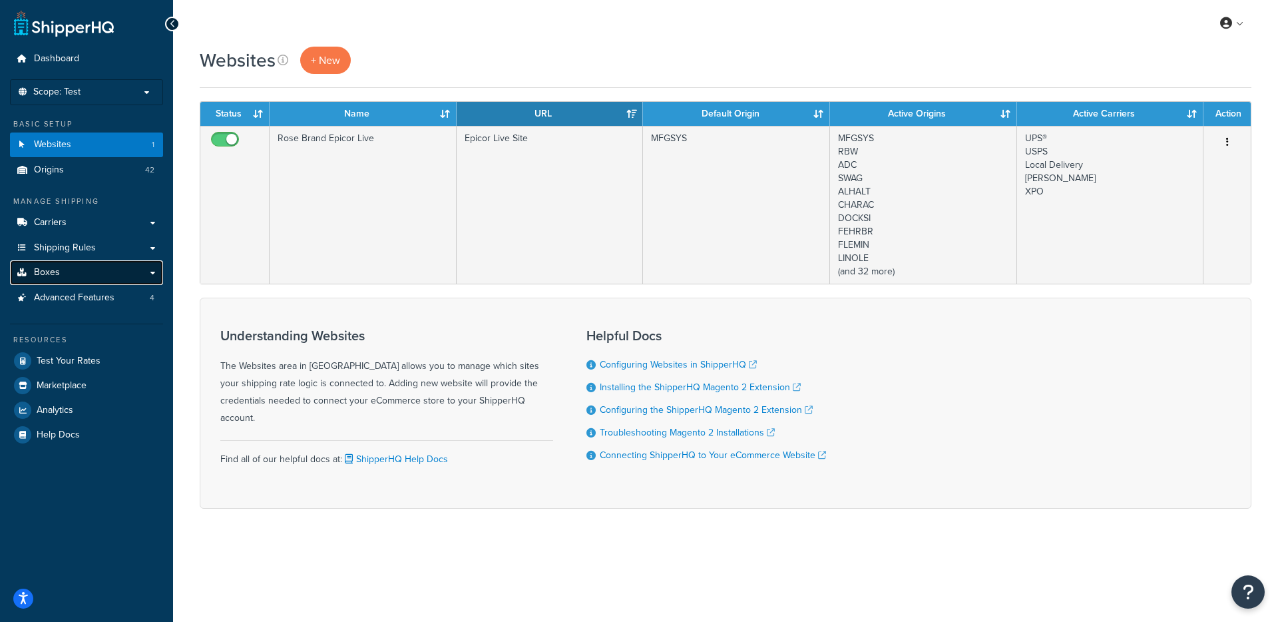
click at [73, 270] on link "Boxes" at bounding box center [86, 272] width 153 height 25
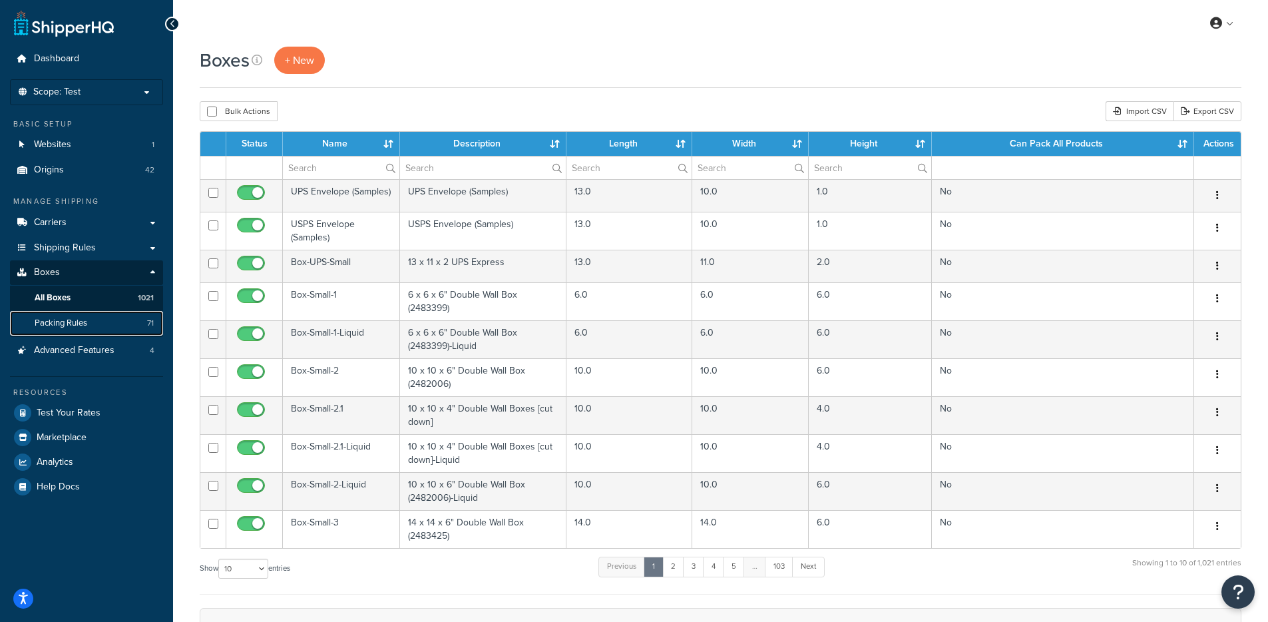
click at [124, 325] on link "Packing Rules 71" at bounding box center [86, 323] width 153 height 25
click at [1227, 117] on link "Export CSV" at bounding box center [1207, 111] width 68 height 20
drag, startPoint x: 204, startPoint y: 55, endPoint x: 288, endPoint y: 81, distance: 87.2
click at [247, 70] on h1 "Boxes" at bounding box center [225, 60] width 50 height 26
click at [532, 112] on div "Bulk Actions Duplicate Delete Import CSV Export CSV" at bounding box center [721, 111] width 1042 height 20
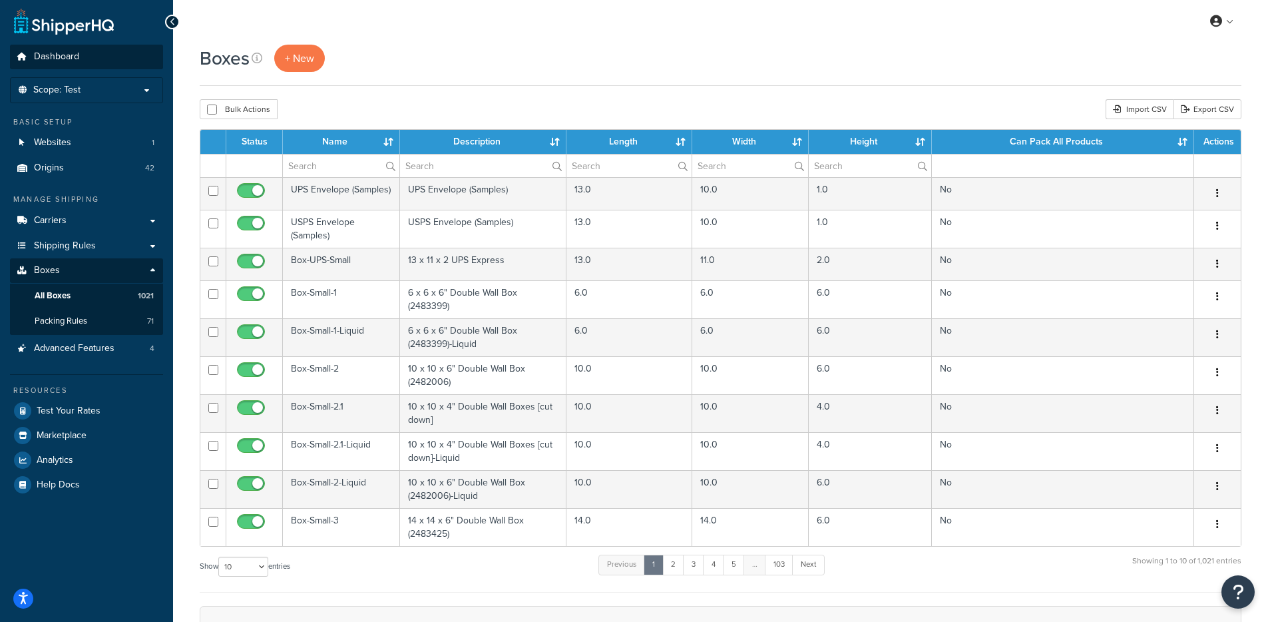
scroll to position [3, 0]
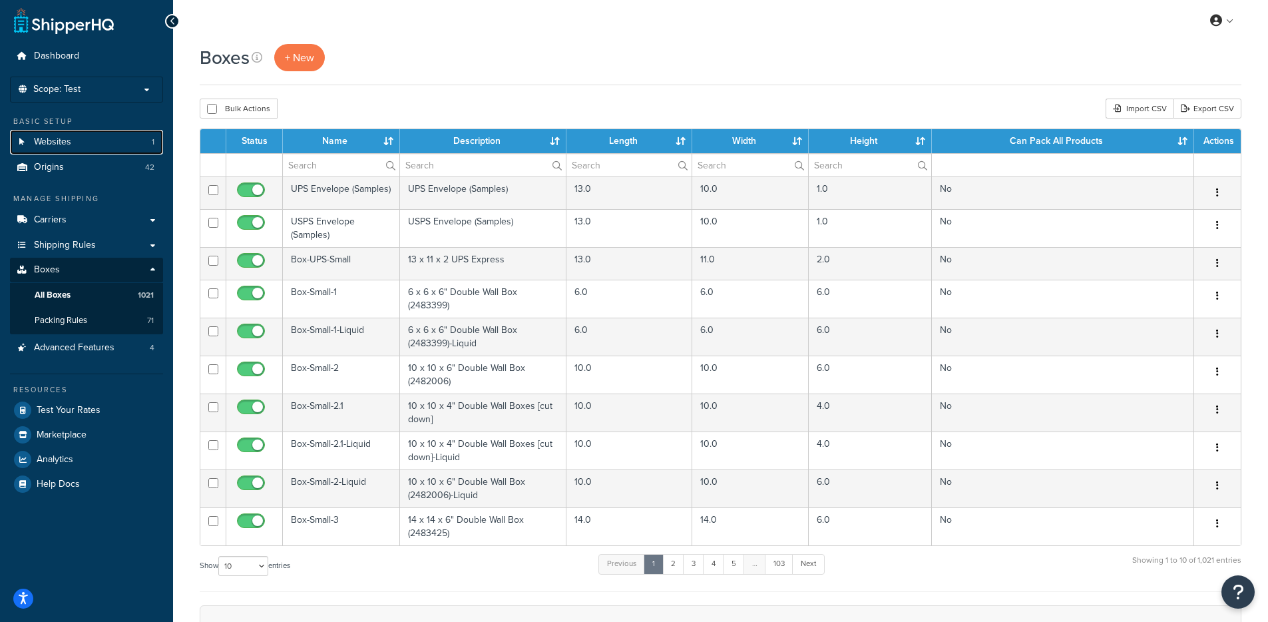
drag, startPoint x: 75, startPoint y: 136, endPoint x: 254, endPoint y: 79, distance: 188.0
click at [75, 136] on link "Websites 1" at bounding box center [86, 142] width 153 height 25
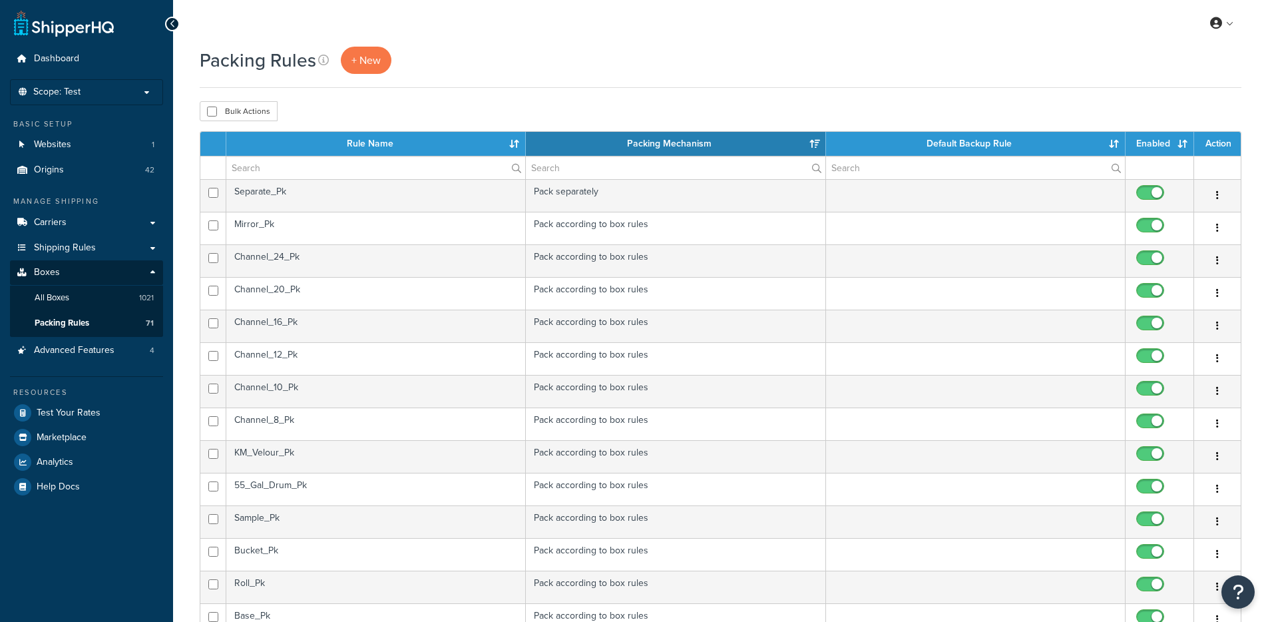
select select "15"
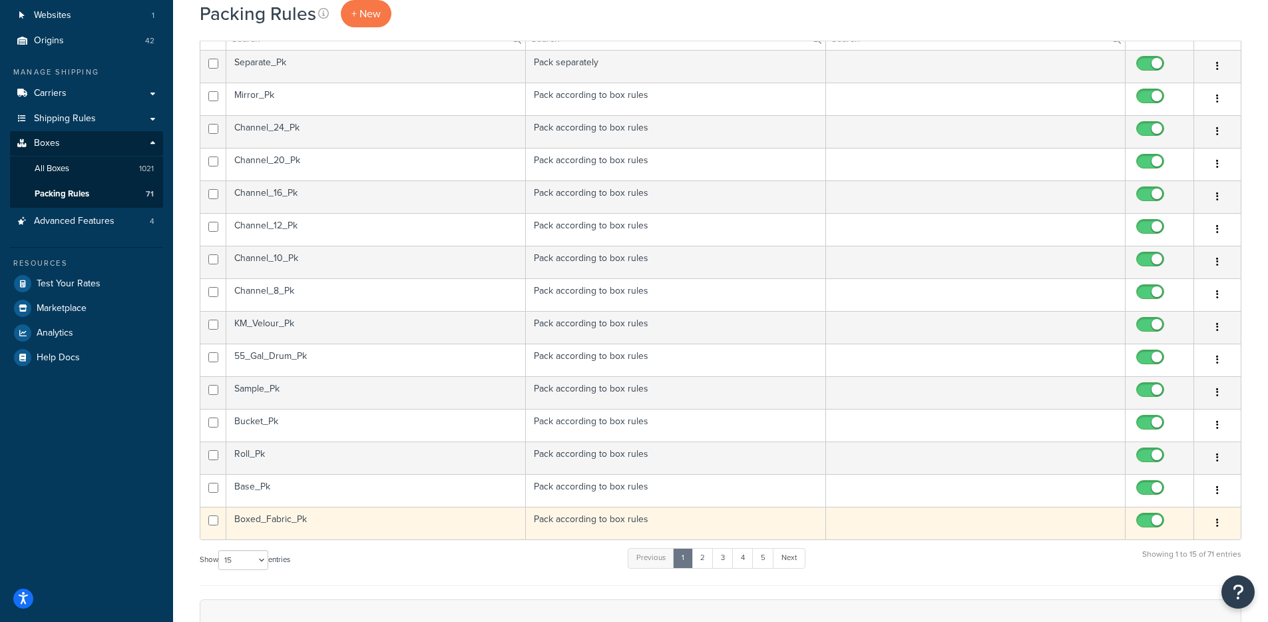
scroll to position [415, 0]
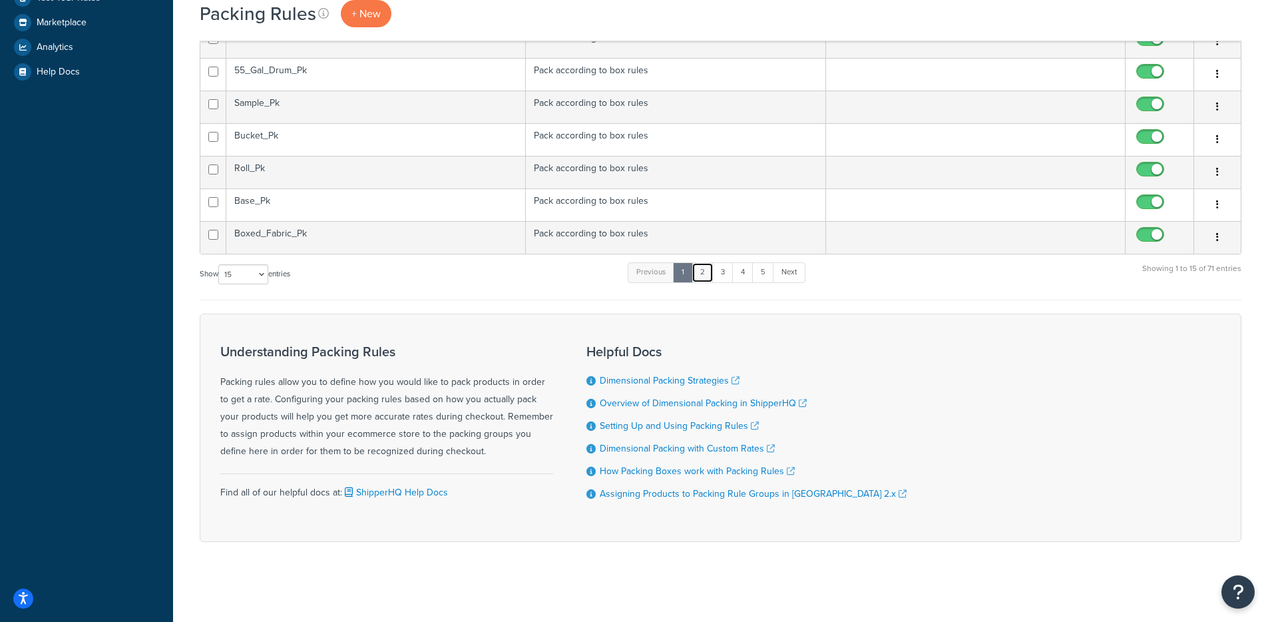
click at [704, 276] on link "2" at bounding box center [703, 272] width 22 height 20
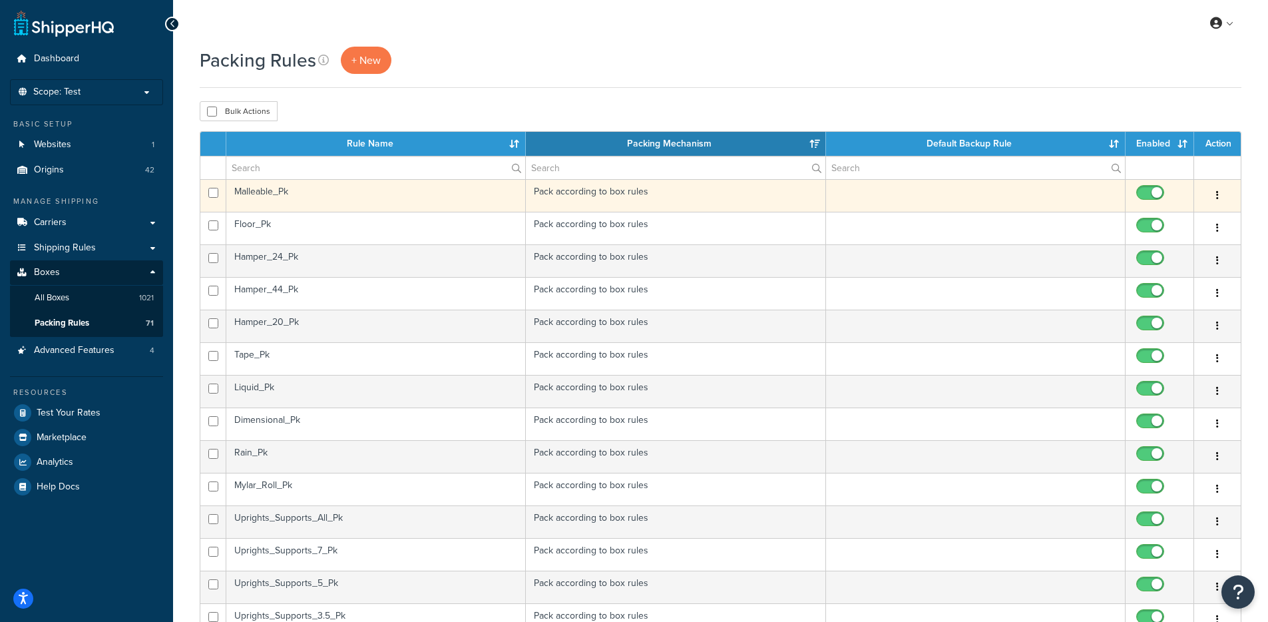
click at [359, 188] on td "Malleable_Pk" at bounding box center [376, 195] width 300 height 33
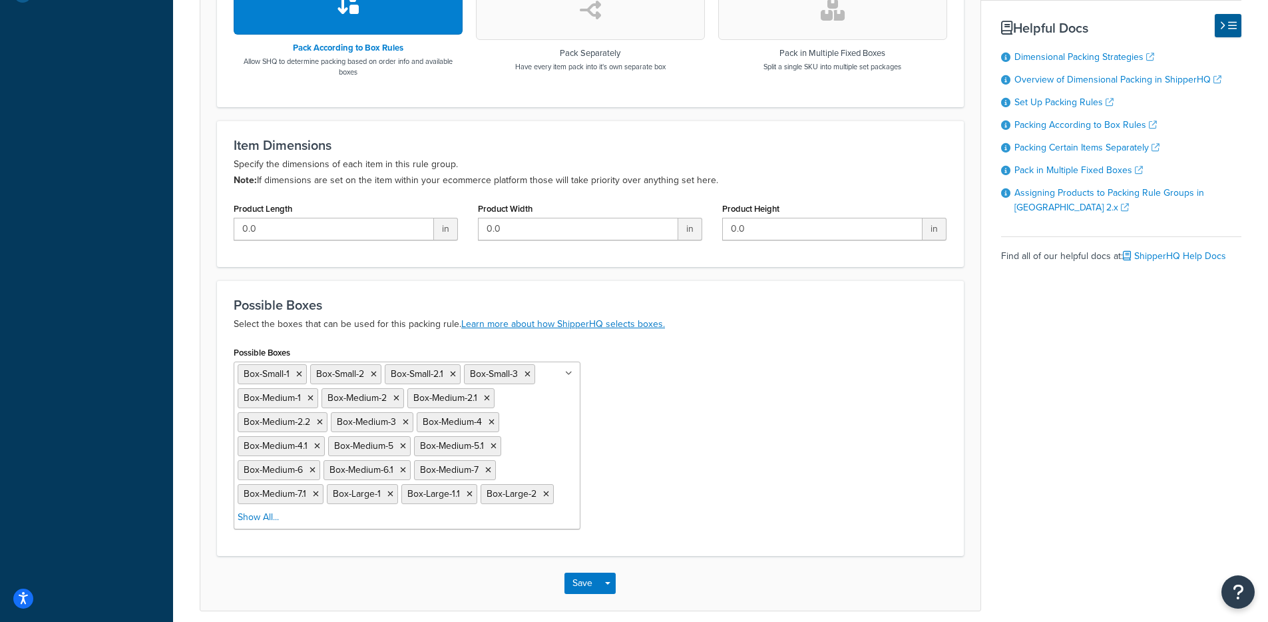
scroll to position [550, 0]
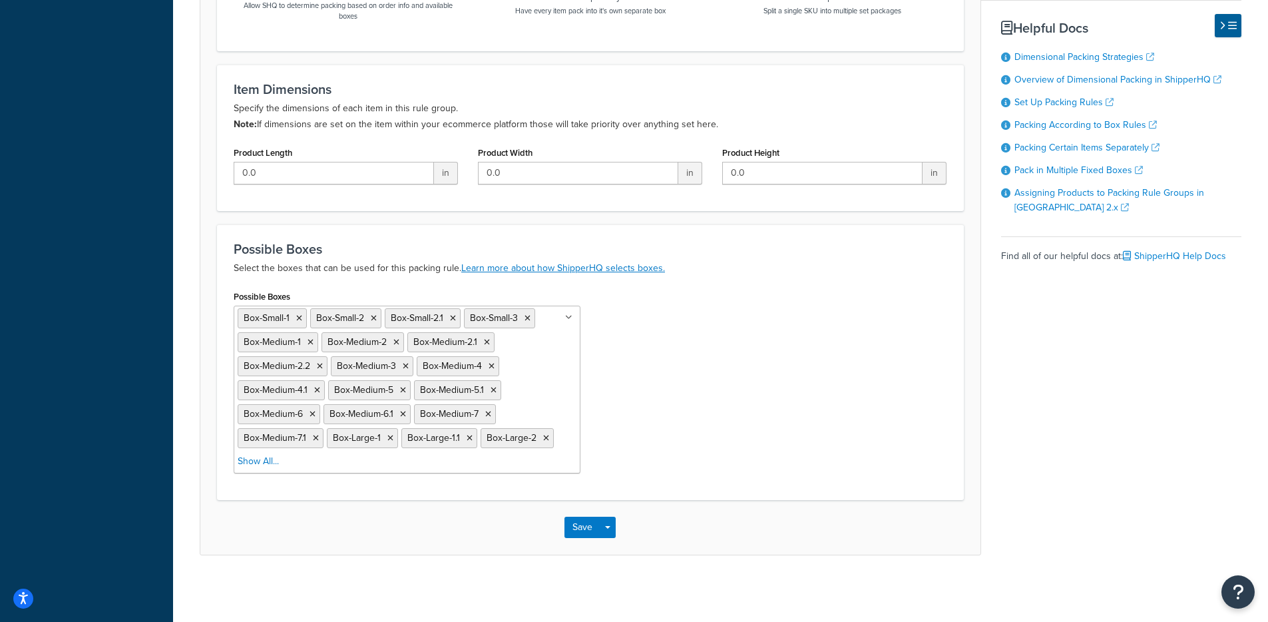
click at [243, 468] on li "Show All..." at bounding box center [258, 461] width 41 height 19
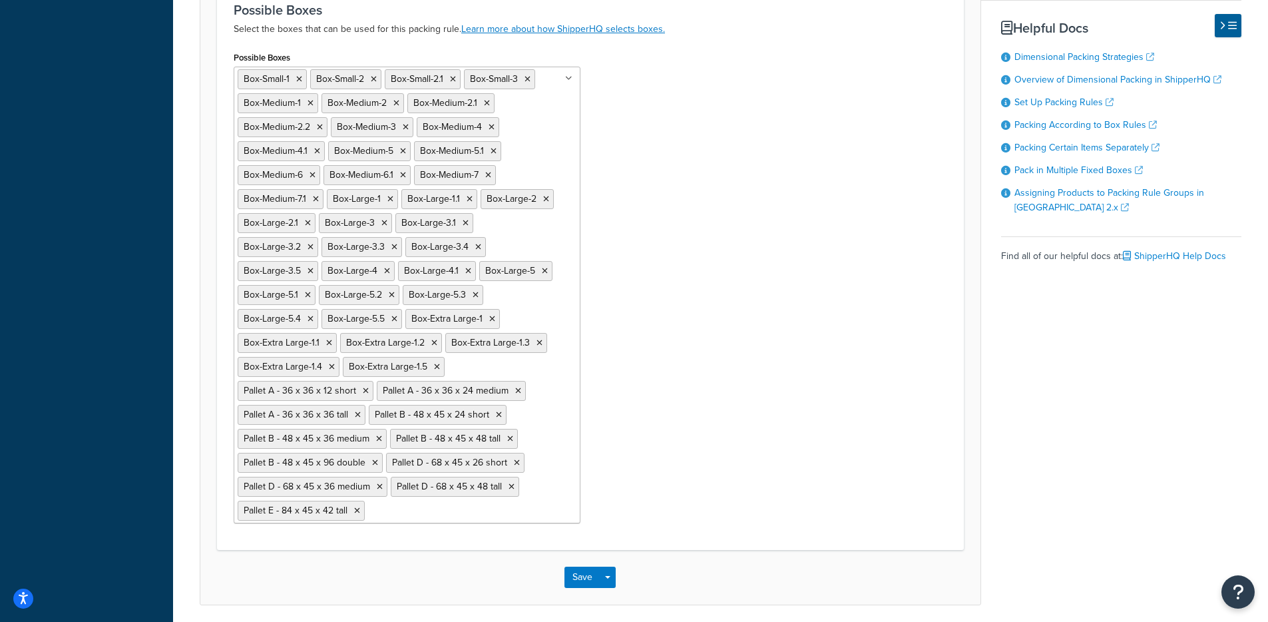
scroll to position [728, 0]
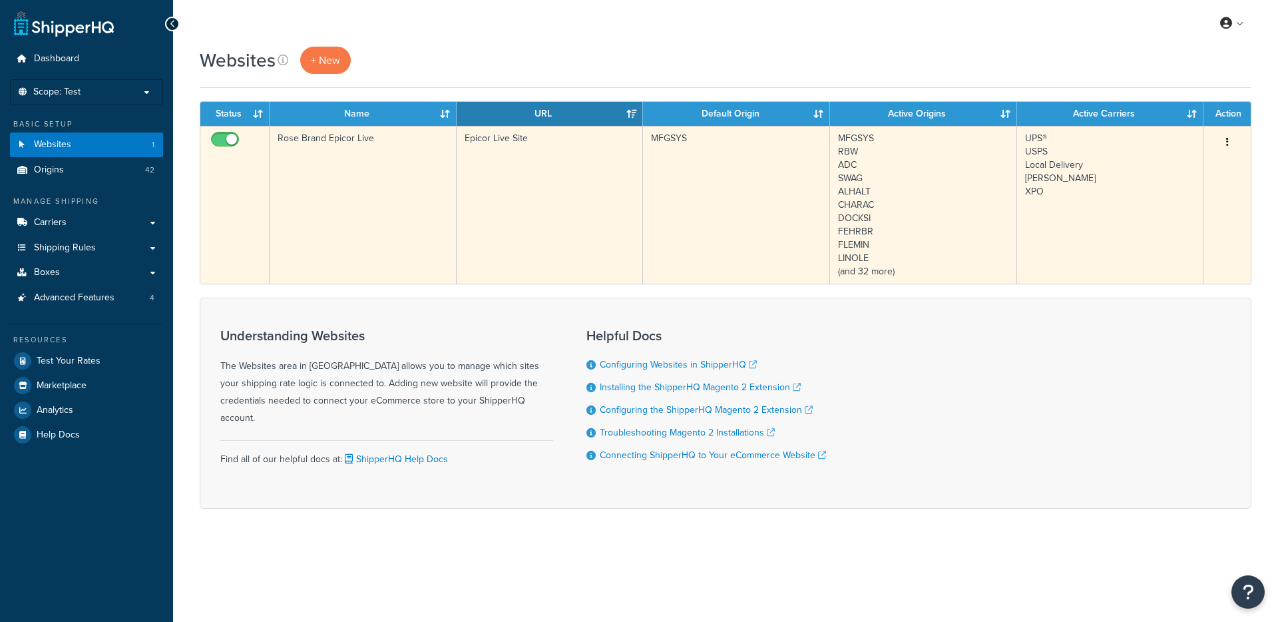
click at [407, 201] on td "Rose Brand Epicor Live" at bounding box center [363, 205] width 187 height 158
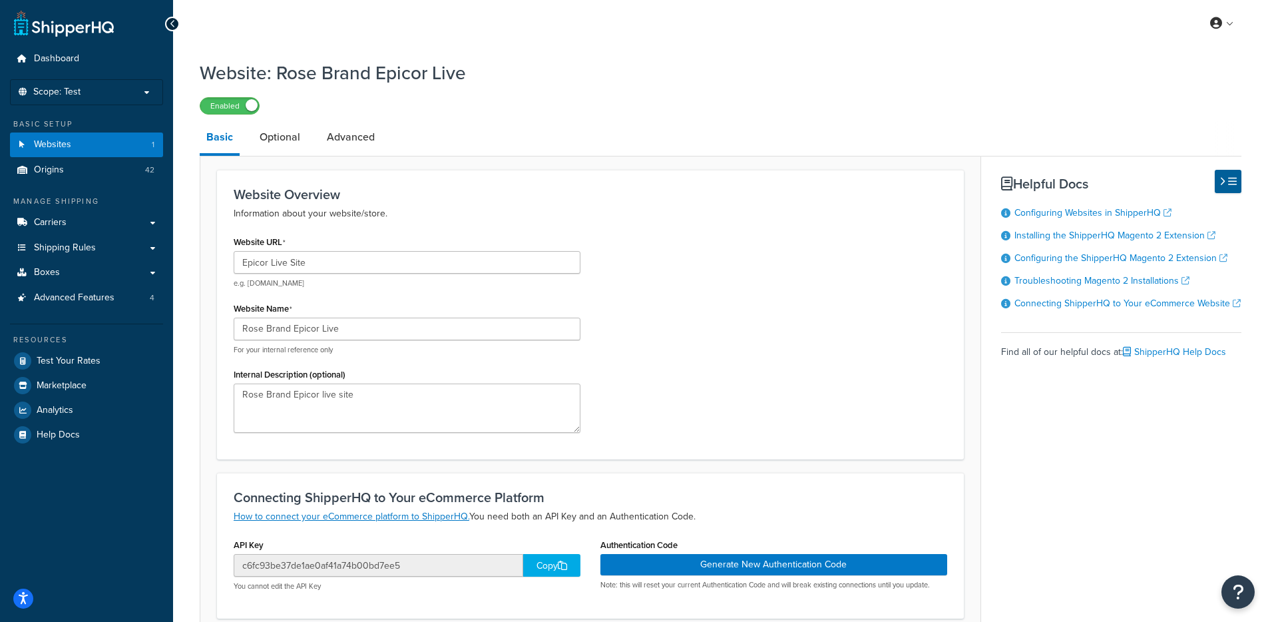
scroll to position [252, 0]
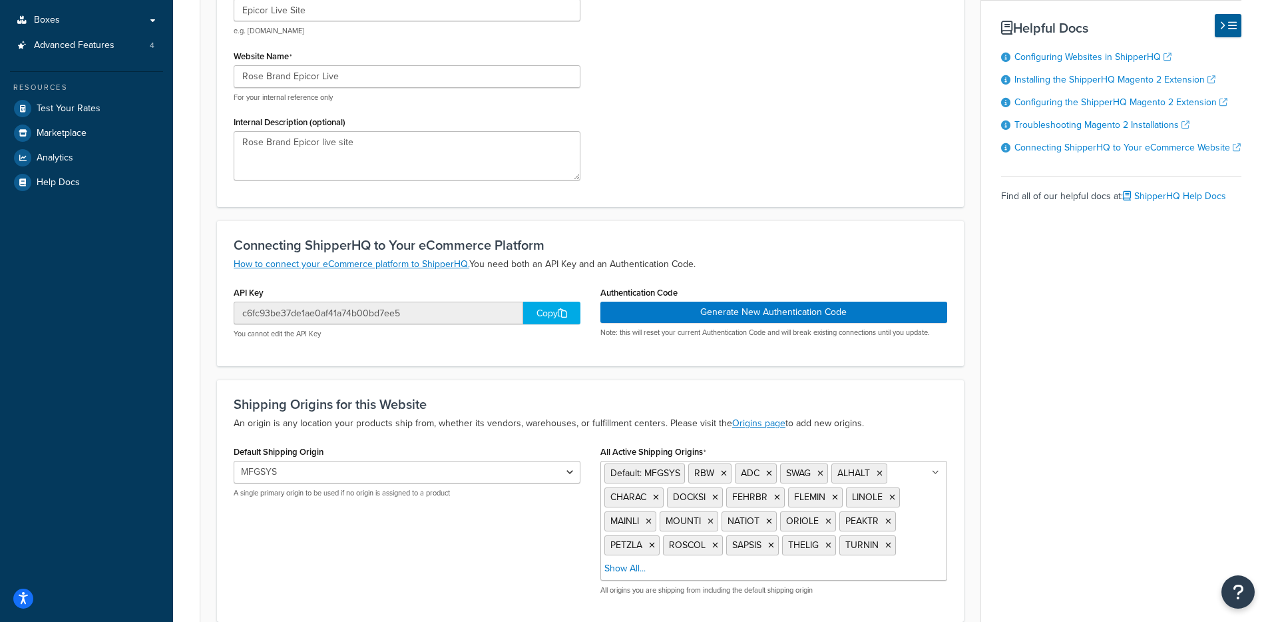
click at [562, 309] on icon at bounding box center [562, 312] width 9 height 9
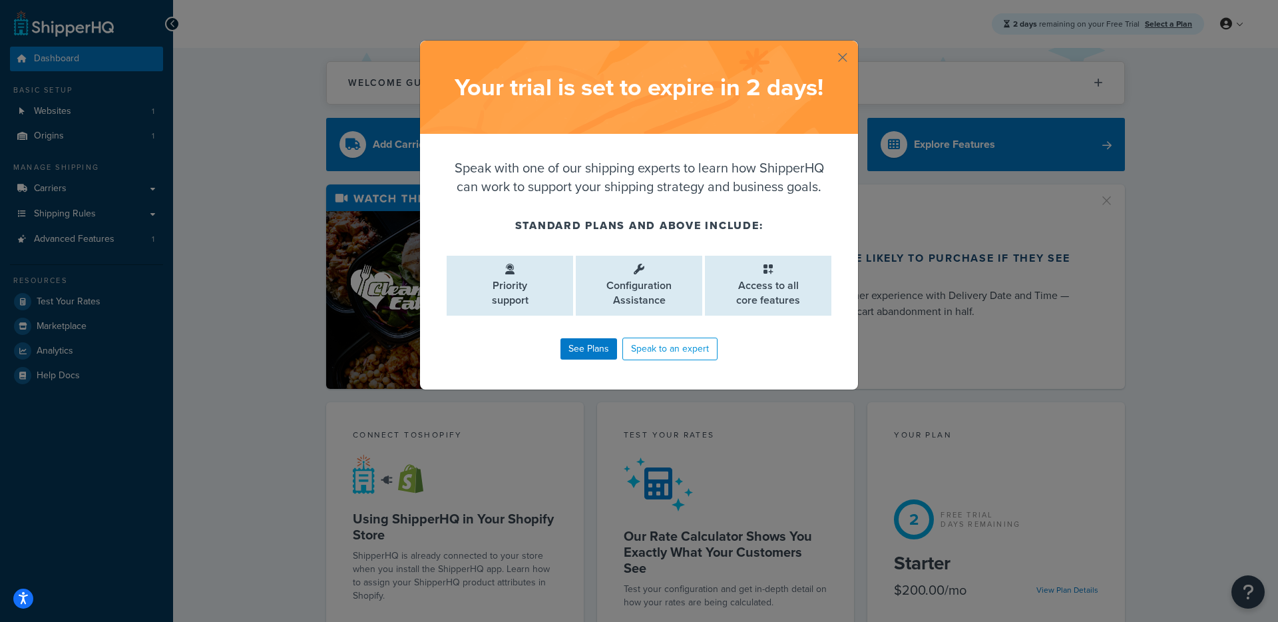
click at [855, 44] on button "button" at bounding box center [856, 42] width 3 height 3
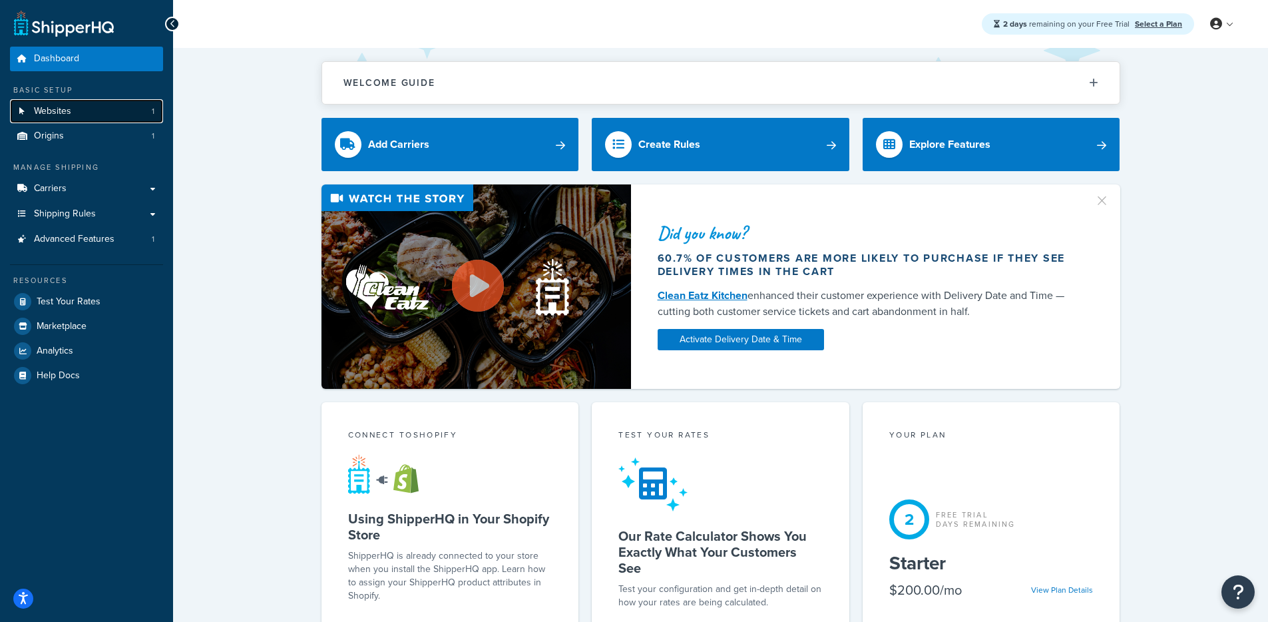
click at [53, 108] on span "Websites" at bounding box center [52, 111] width 37 height 11
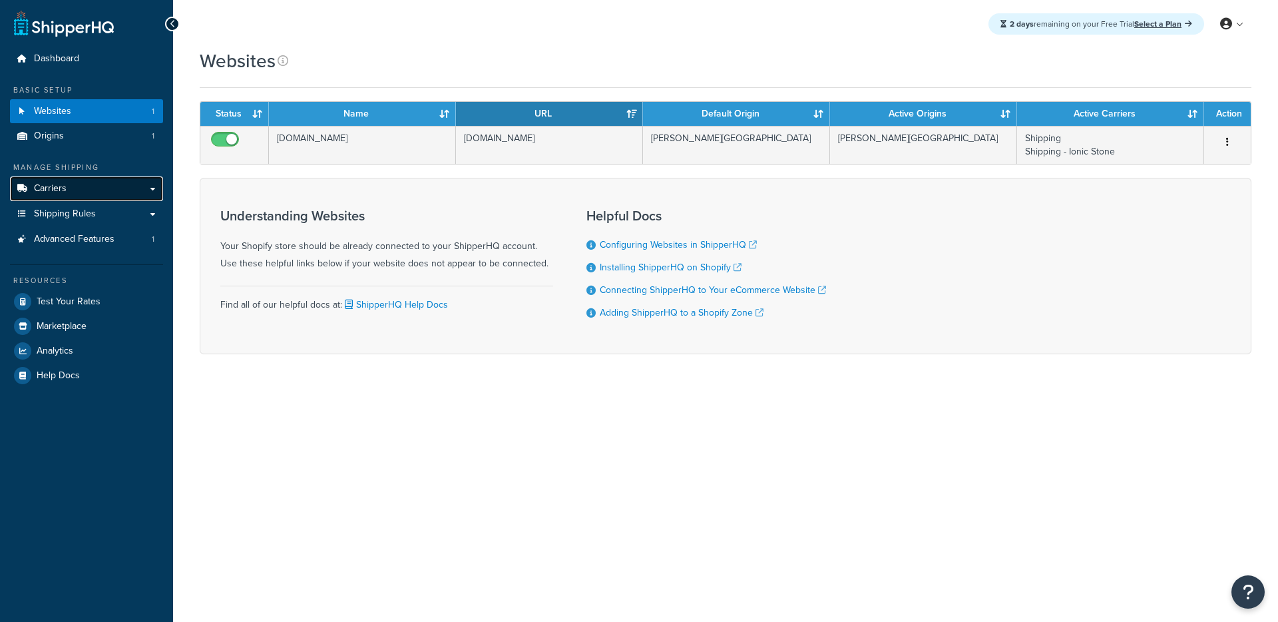
click at [111, 188] on link "Carriers" at bounding box center [86, 188] width 153 height 25
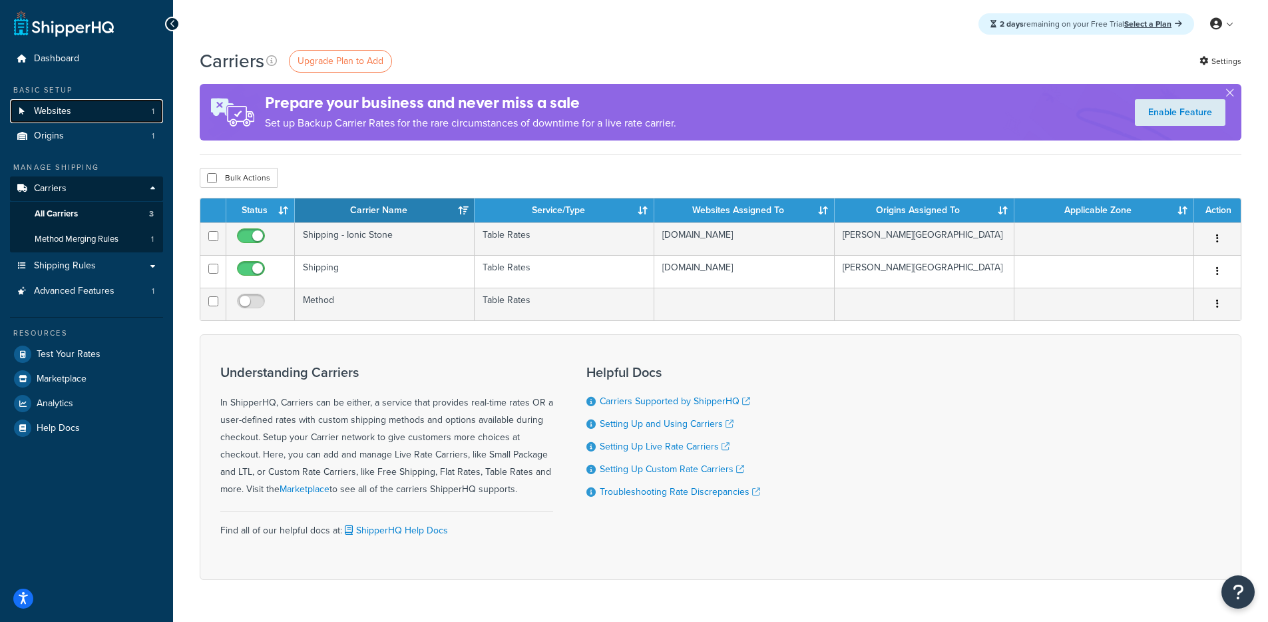
click at [91, 109] on link "Websites 1" at bounding box center [86, 111] width 153 height 25
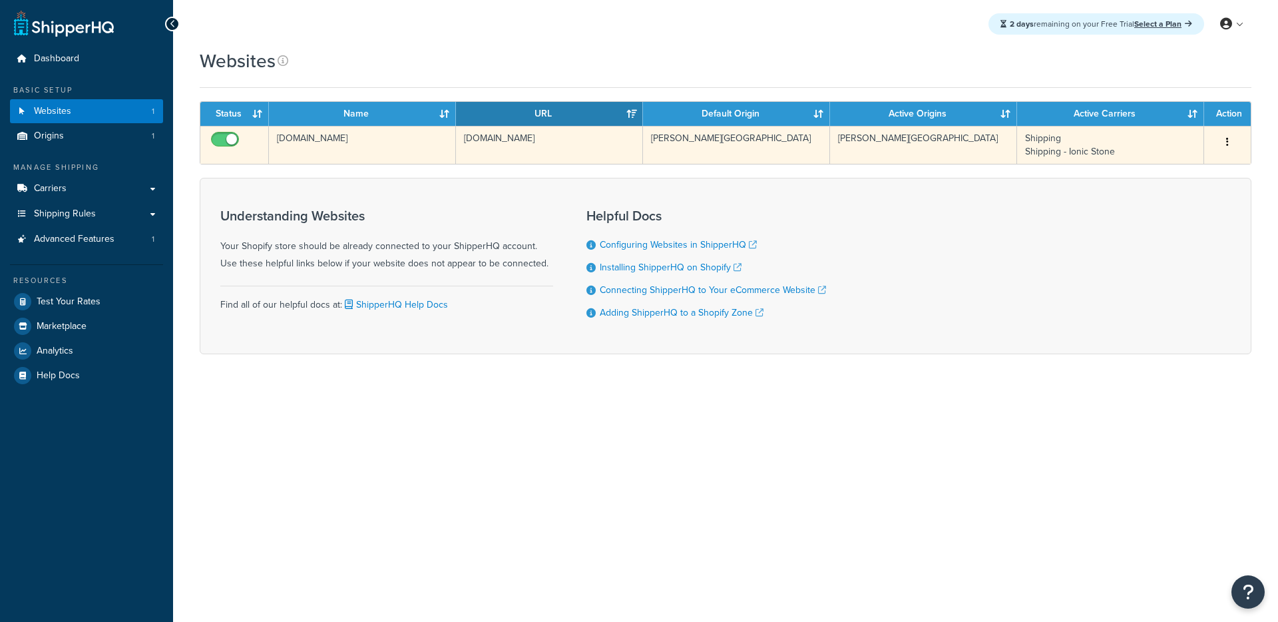
click at [409, 138] on td "[DOMAIN_NAME]" at bounding box center [362, 145] width 187 height 38
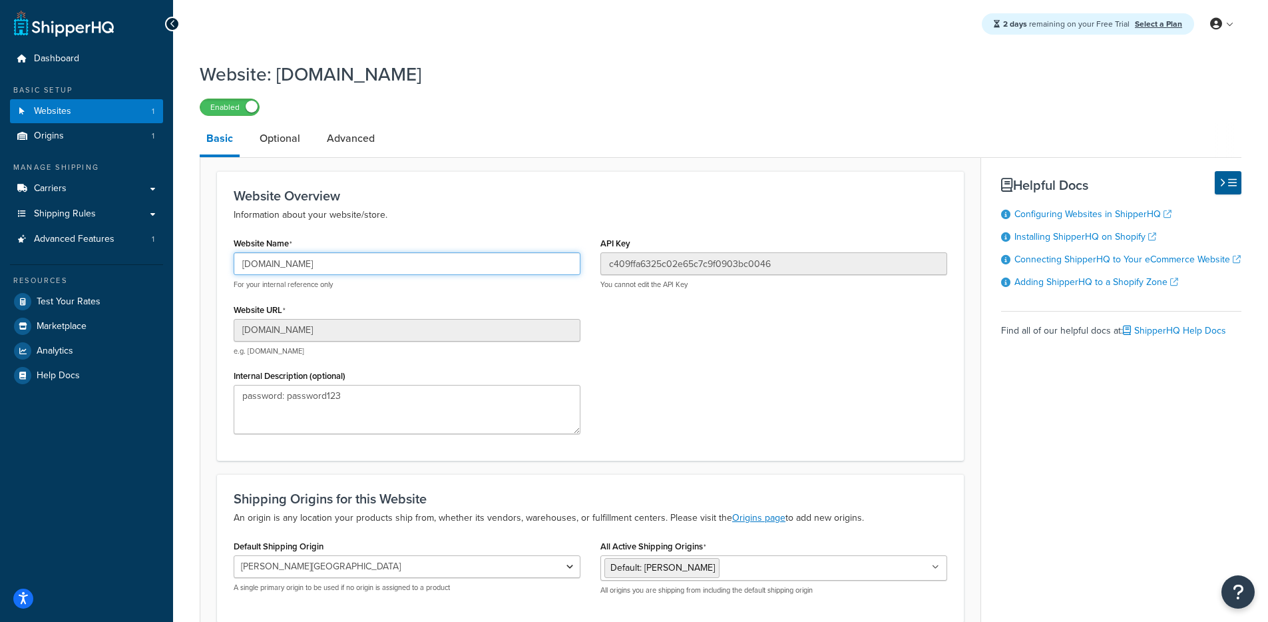
click at [412, 265] on input "[DOMAIN_NAME]" at bounding box center [407, 263] width 347 height 23
click at [110, 184] on link "Carriers" at bounding box center [86, 188] width 153 height 25
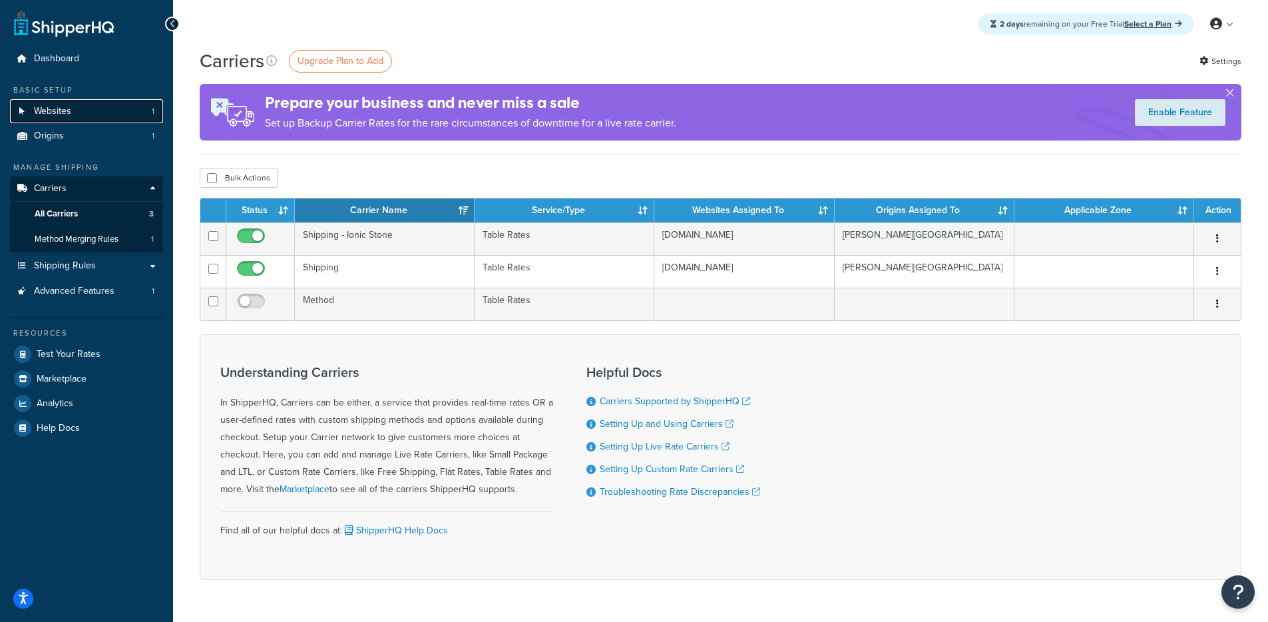
click at [59, 114] on span "Websites" at bounding box center [52, 111] width 37 height 11
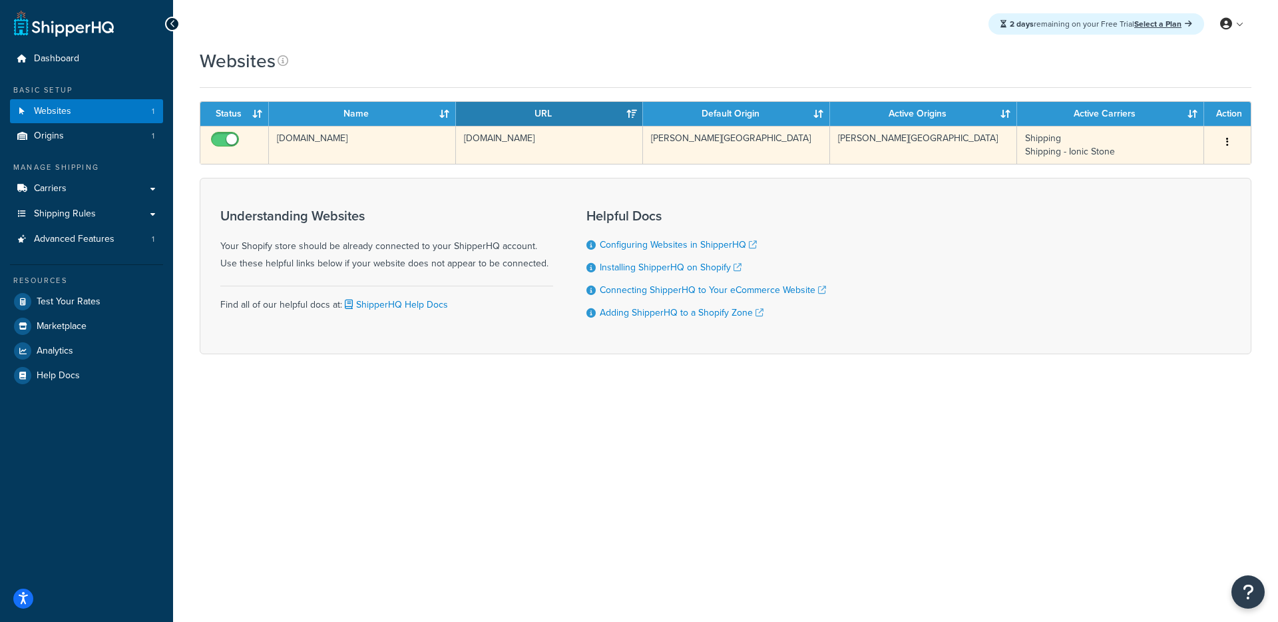
click at [558, 154] on td "[DOMAIN_NAME]" at bounding box center [549, 145] width 187 height 38
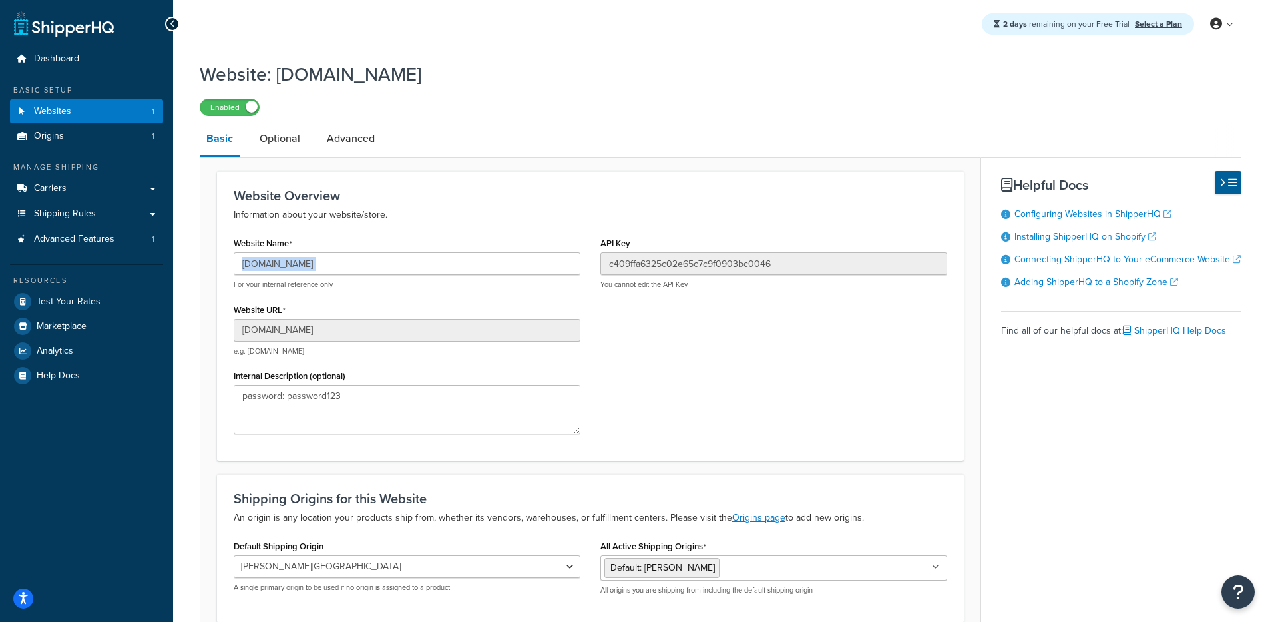
drag, startPoint x: 357, startPoint y: 273, endPoint x: 215, endPoint y: 274, distance: 142.4
click at [215, 274] on form "Website Overview Information about your website/store. Website Name tilesandbat…" at bounding box center [590, 423] width 780 height 505
copy input "text"
click at [160, 144] on link "Origins 1" at bounding box center [86, 136] width 153 height 25
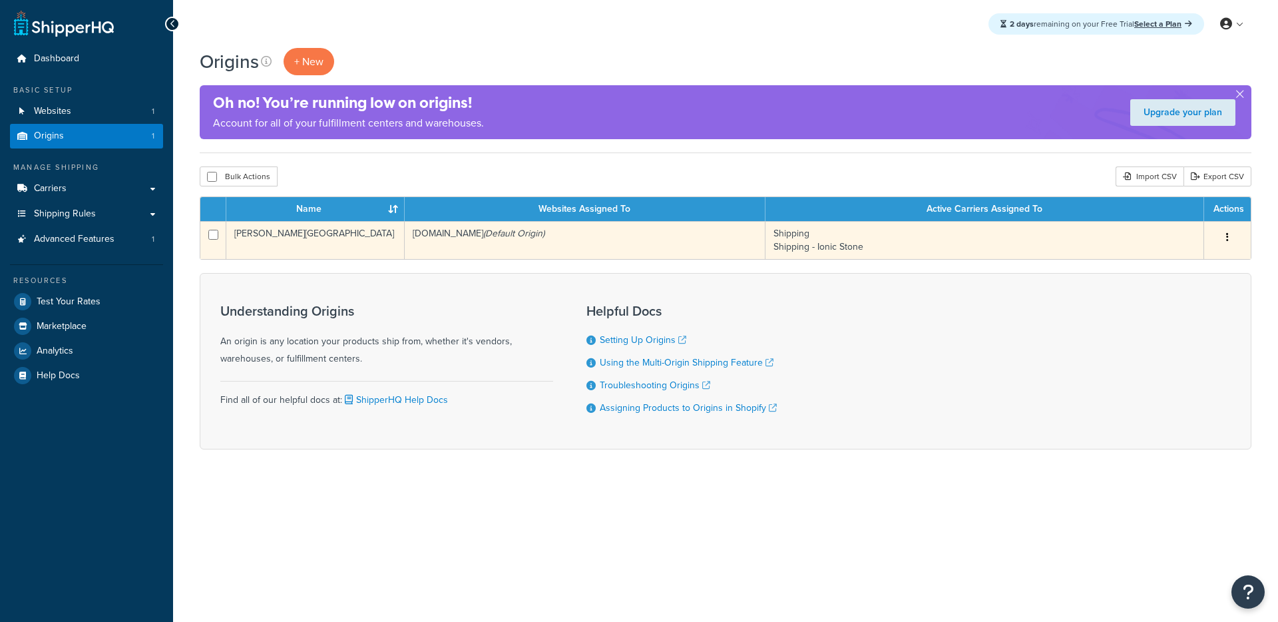
click at [467, 244] on td "[DOMAIN_NAME] (Default Origin)" at bounding box center [585, 240] width 361 height 38
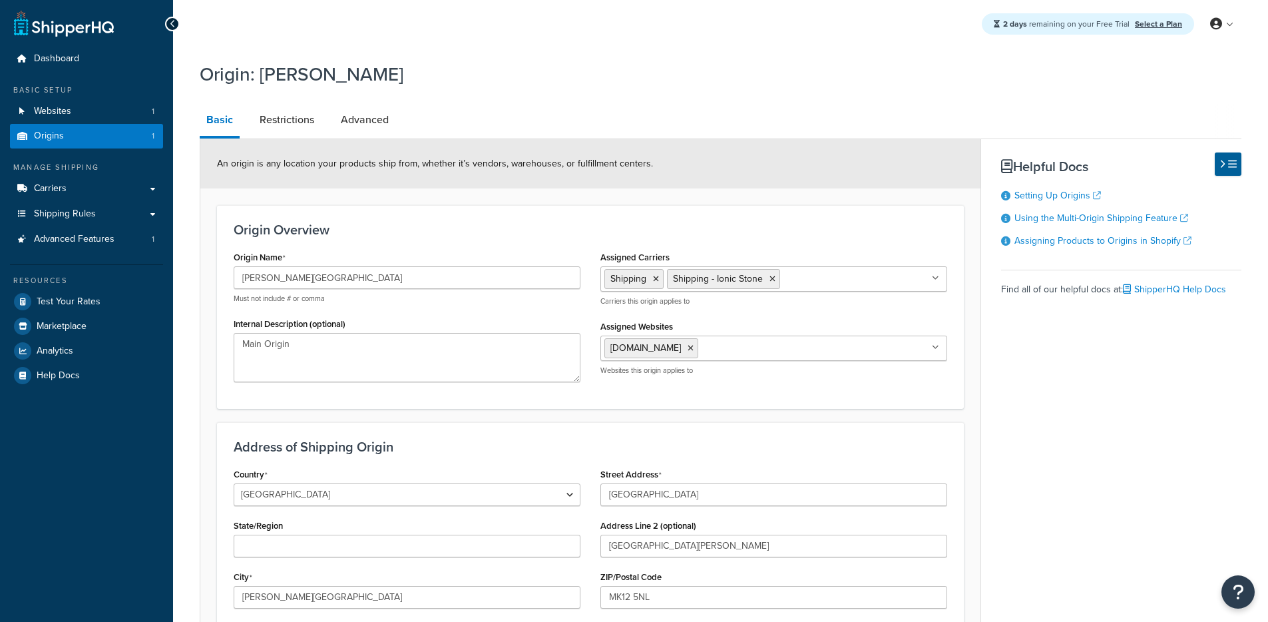
select select "1226"
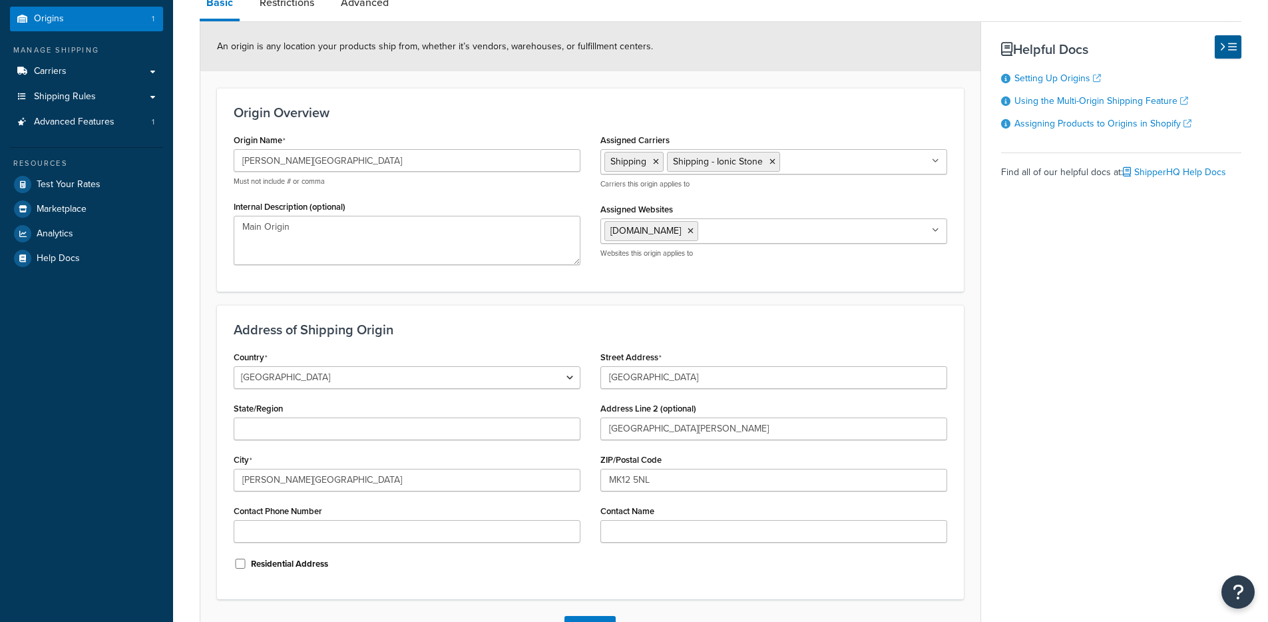
scroll to position [217, 0]
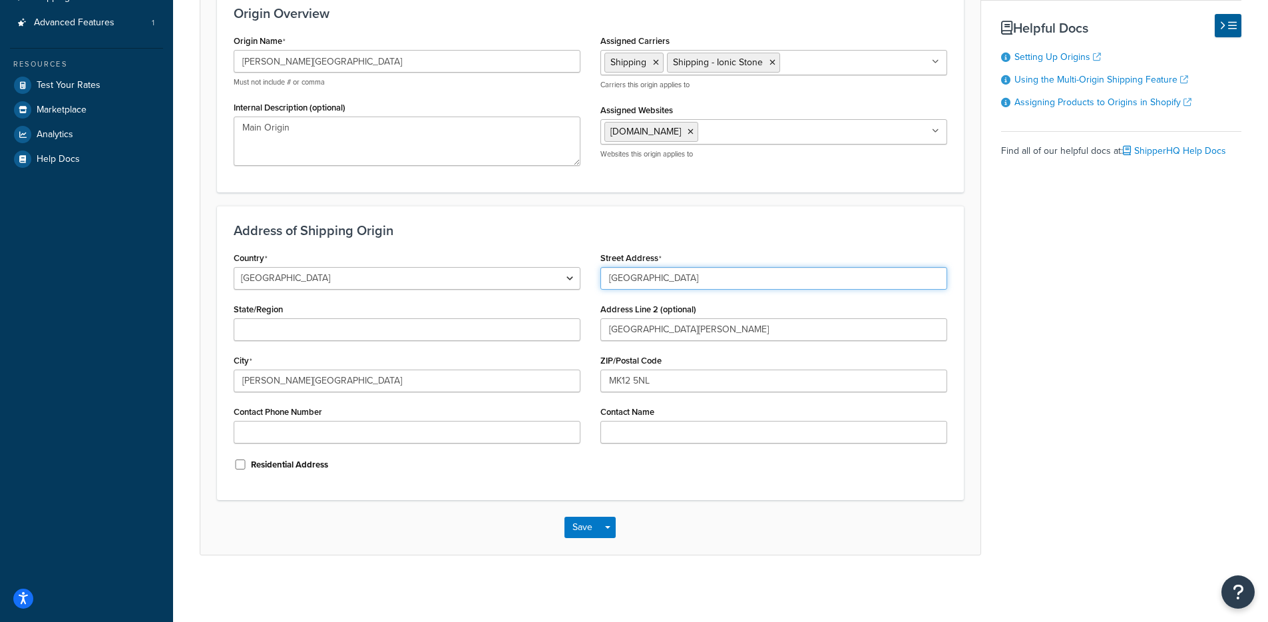
drag, startPoint x: 704, startPoint y: 277, endPoint x: 677, endPoint y: 276, distance: 27.3
click at [677, 276] on input "[GEOGRAPHIC_DATA]" at bounding box center [773, 278] width 347 height 23
drag, startPoint x: 602, startPoint y: 280, endPoint x: 571, endPoint y: 277, distance: 30.8
click at [572, 278] on div "Country [GEOGRAPHIC_DATA] [GEOGRAPHIC_DATA] [GEOGRAPHIC_DATA] [GEOGRAPHIC_DATA]…" at bounding box center [590, 365] width 733 height 235
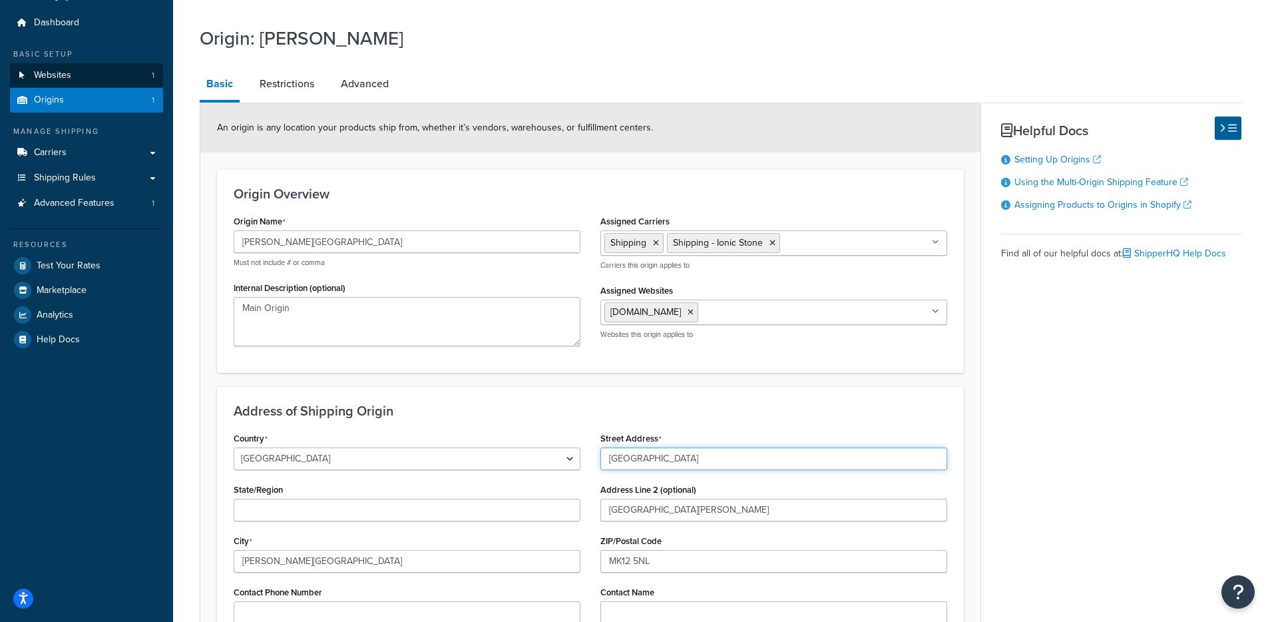
scroll to position [0, 0]
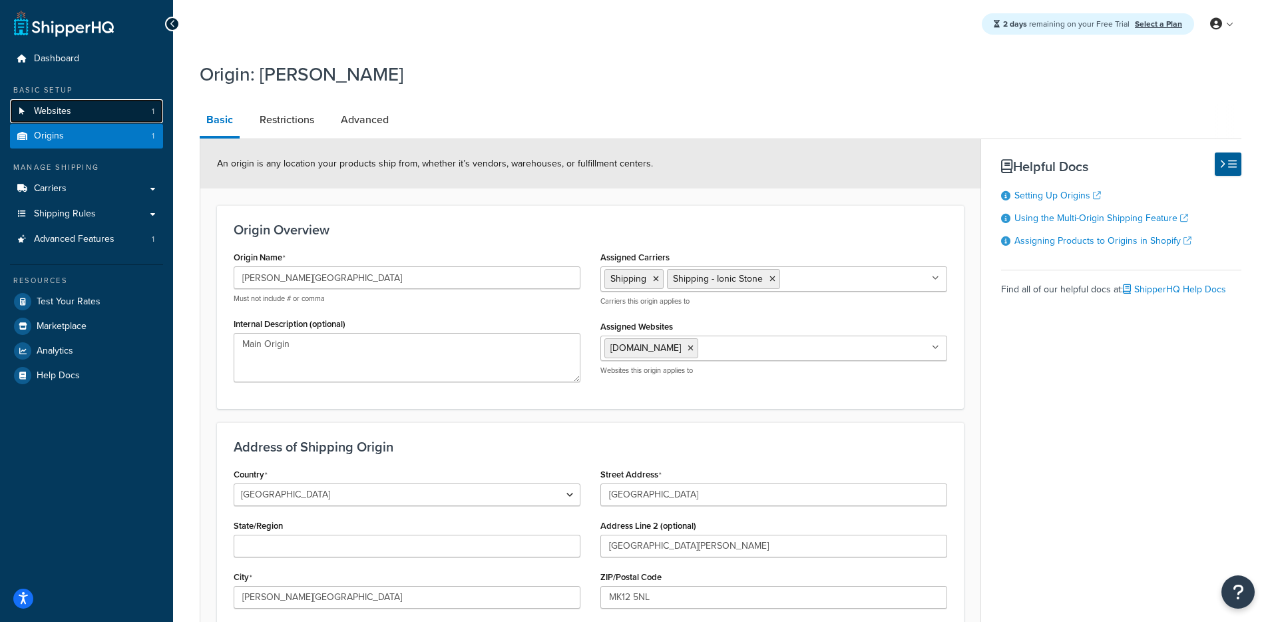
click at [128, 106] on link "Websites 1" at bounding box center [86, 111] width 153 height 25
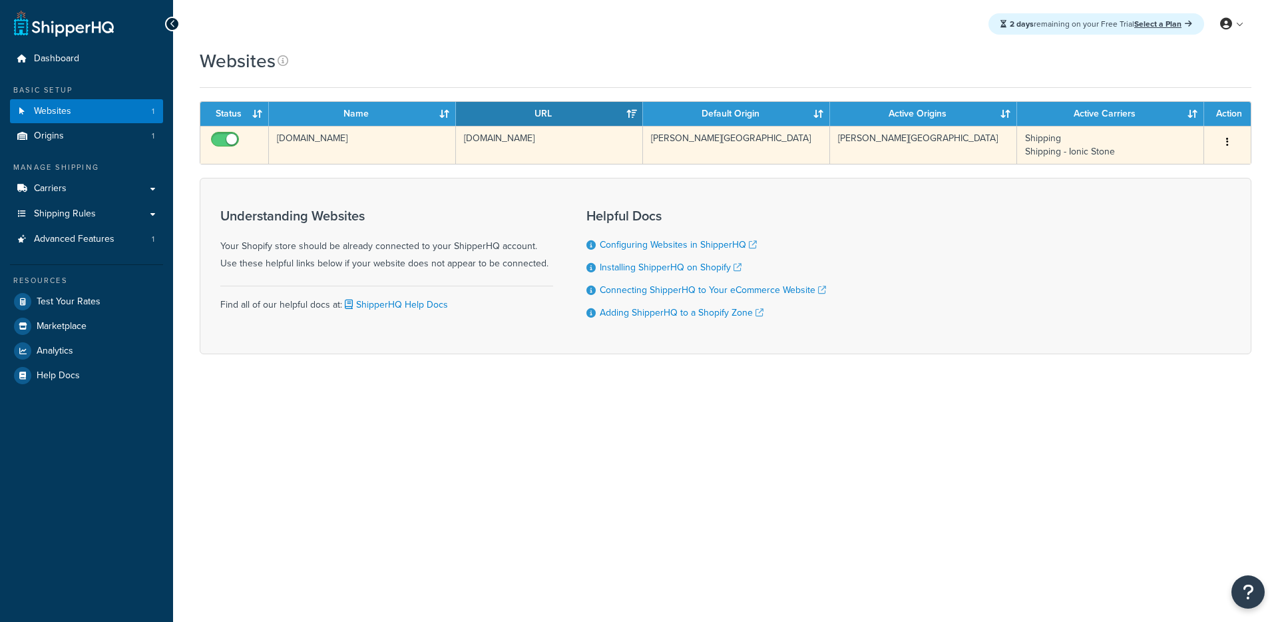
click at [360, 153] on td "[DOMAIN_NAME]" at bounding box center [362, 145] width 187 height 38
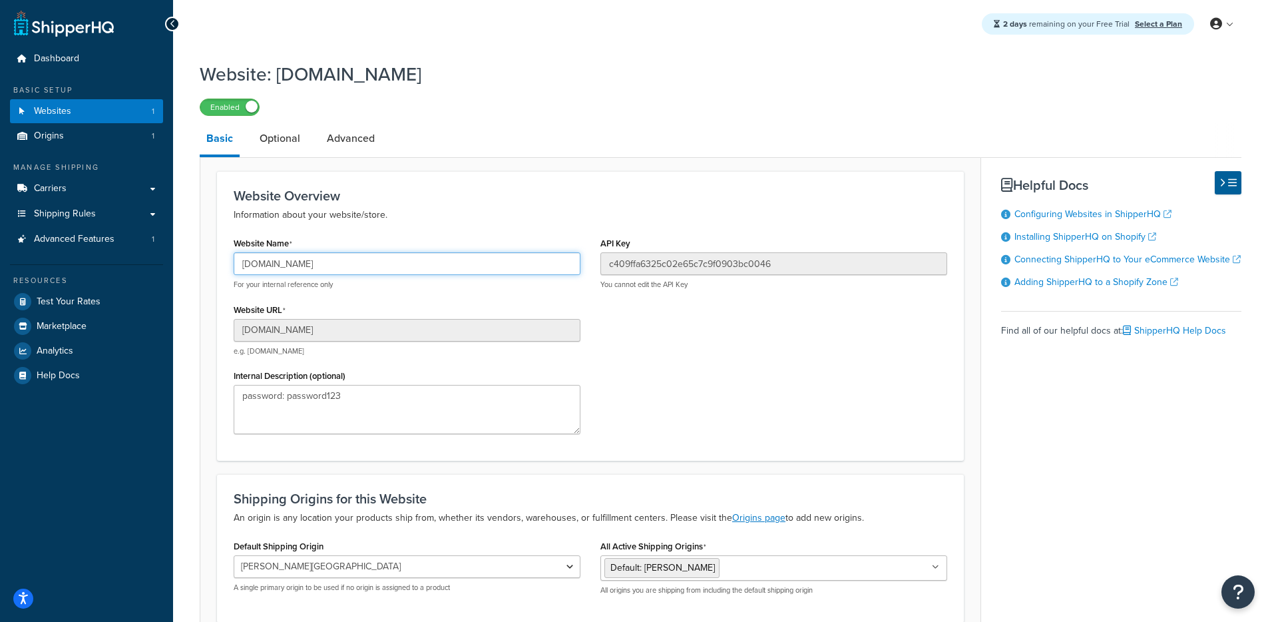
drag, startPoint x: 405, startPoint y: 267, endPoint x: 166, endPoint y: 258, distance: 238.4
click at [166, 258] on div "Dashboard Basic Setup Websites 1 Origins 1 Manage Shipping Carriers Carriers Al…" at bounding box center [634, 372] width 1268 height 744
click at [108, 113] on link "Websites 1" at bounding box center [86, 111] width 153 height 25
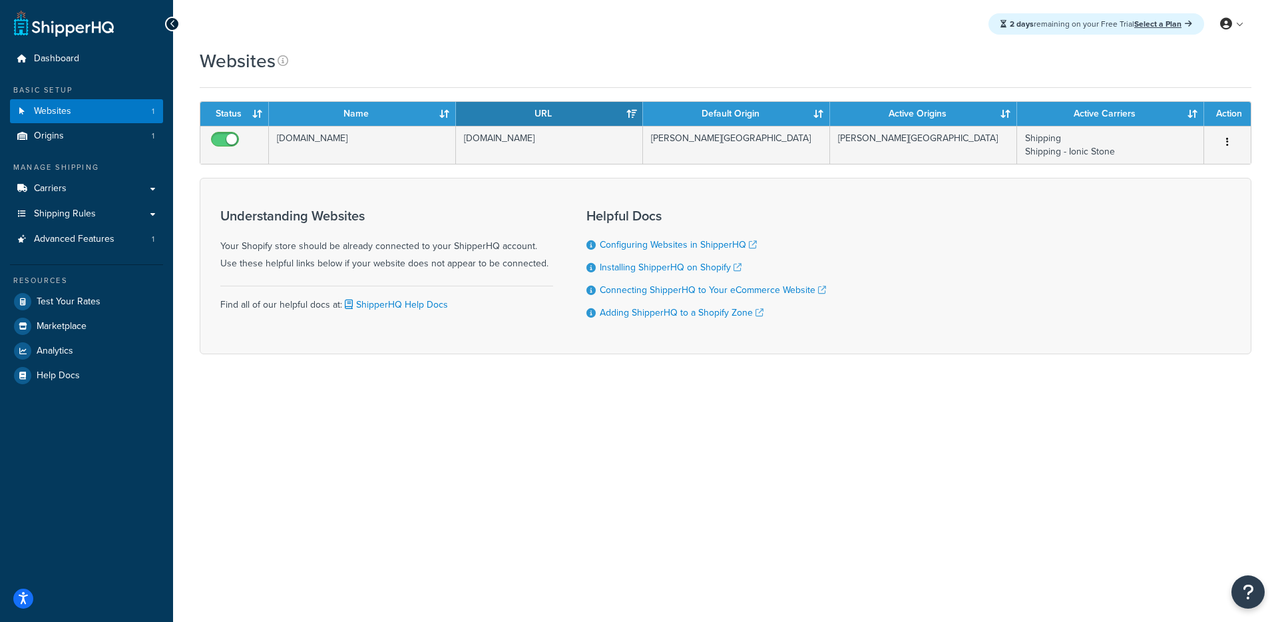
click at [485, 170] on form "Status Name URL Default Origin Active Origins Active Carriers Action tilesandba…" at bounding box center [726, 227] width 1052 height 253
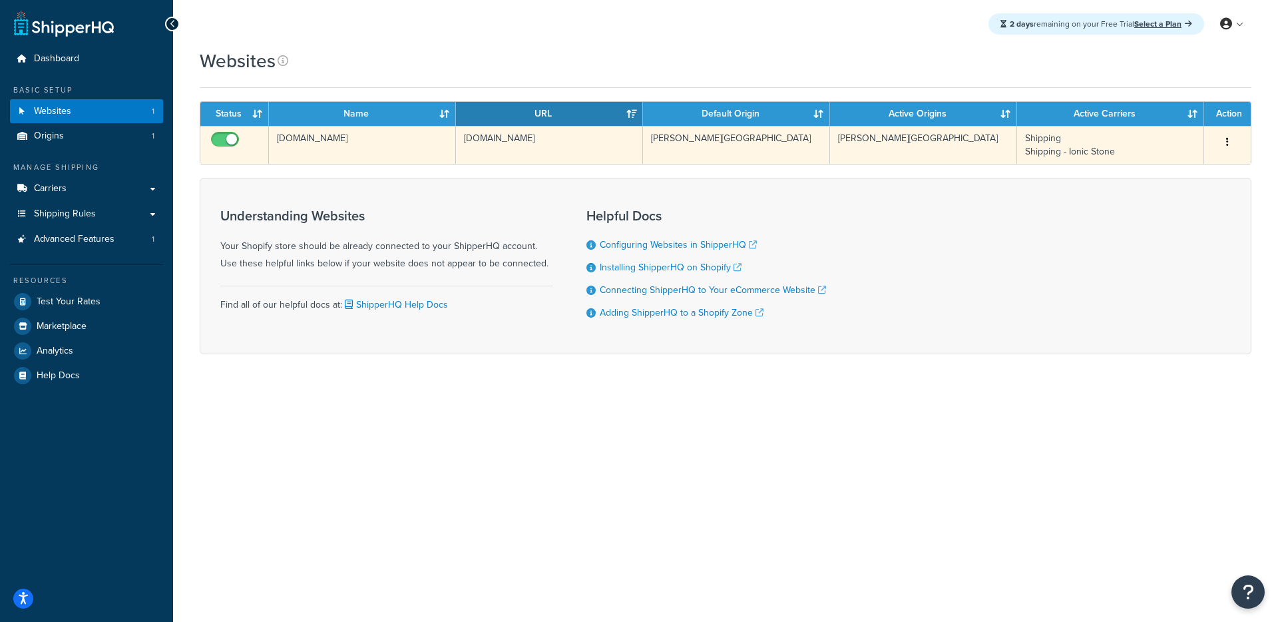
click at [487, 158] on td "[DOMAIN_NAME]" at bounding box center [549, 145] width 187 height 38
